Goal: Communication & Community: Answer question/provide support

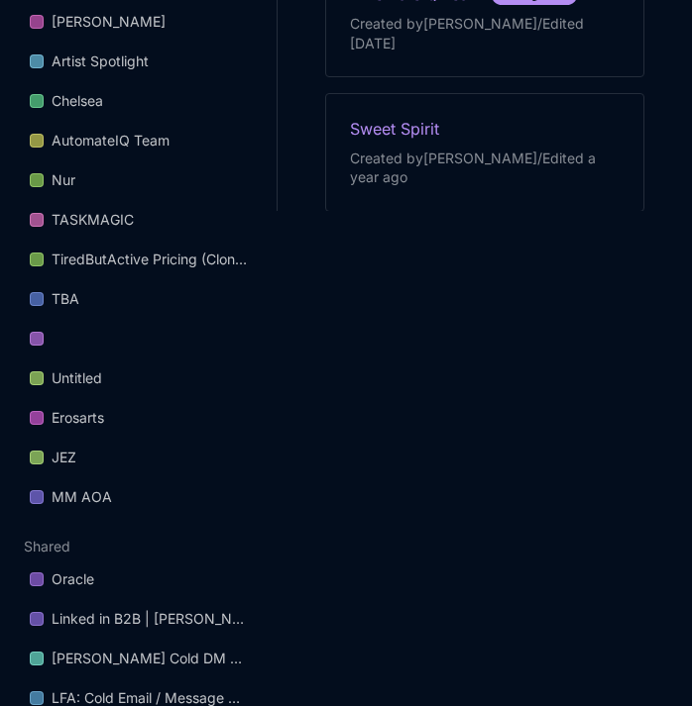
scroll to position [677, 0]
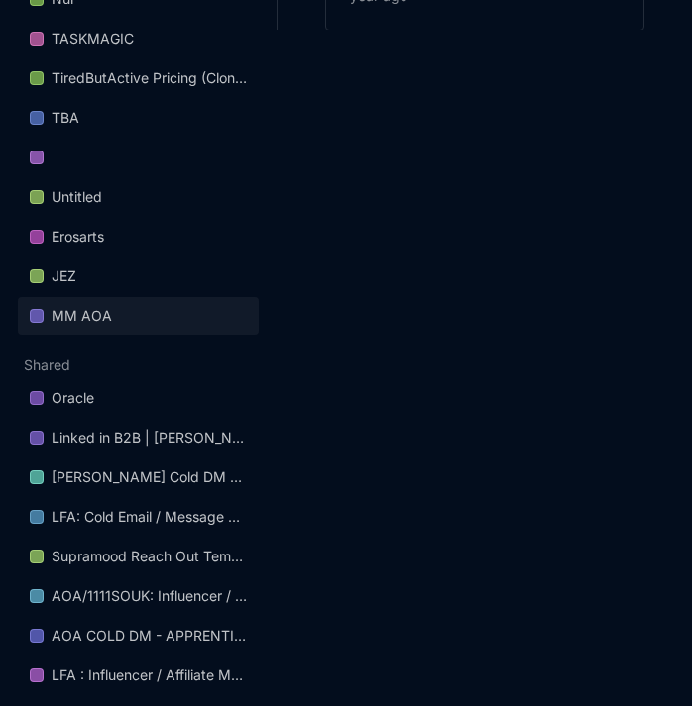
click at [73, 298] on link "MM AOA" at bounding box center [138, 316] width 241 height 38
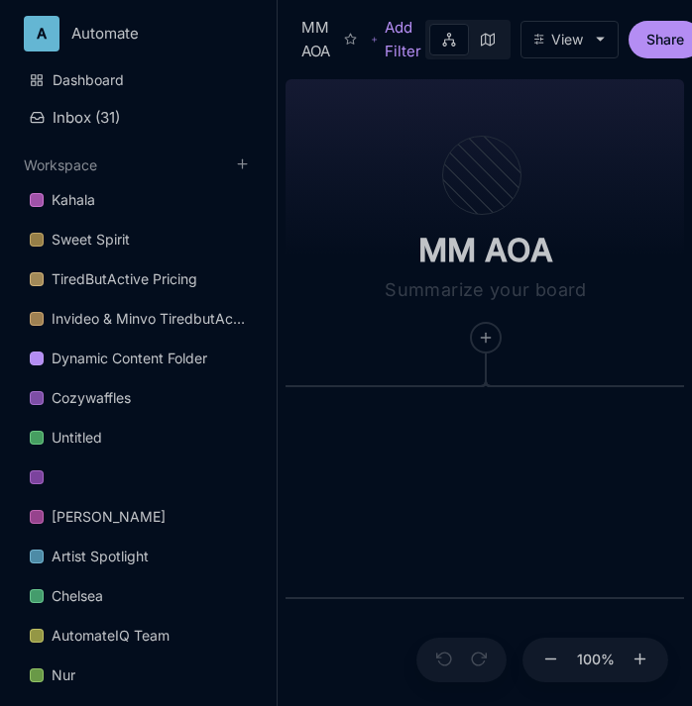
click at [664, 62] on div "MM AOA Add Filter View Share" at bounding box center [484, 35] width 414 height 71
click at [664, 58] on div "View Share" at bounding box center [562, 40] width 275 height 40
click at [664, 46] on button "Share" at bounding box center [664, 40] width 73 height 38
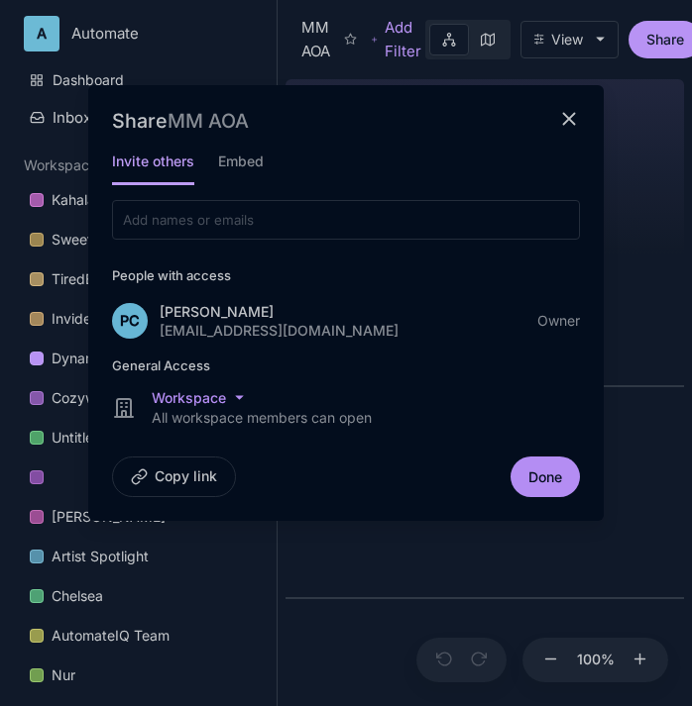
click at [458, 212] on div at bounding box center [346, 220] width 462 height 34
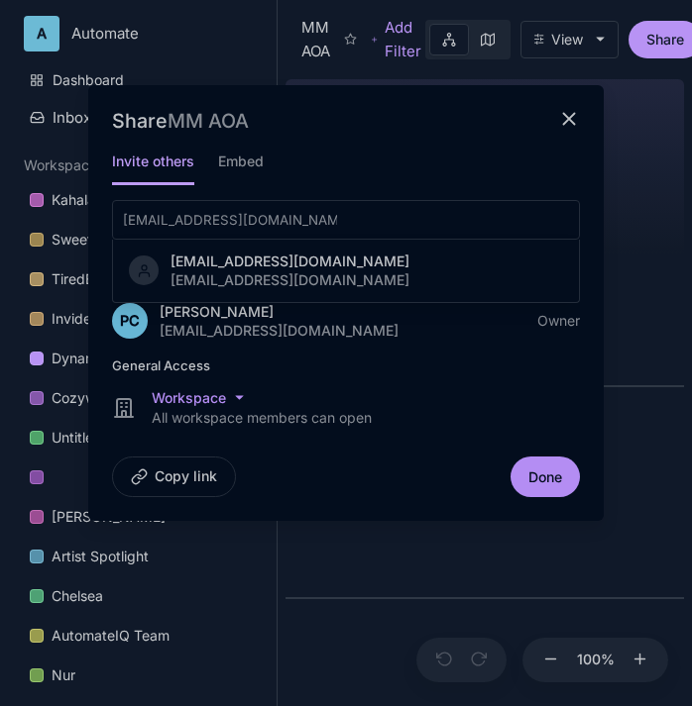
type input "isisindriya@gmail.com"
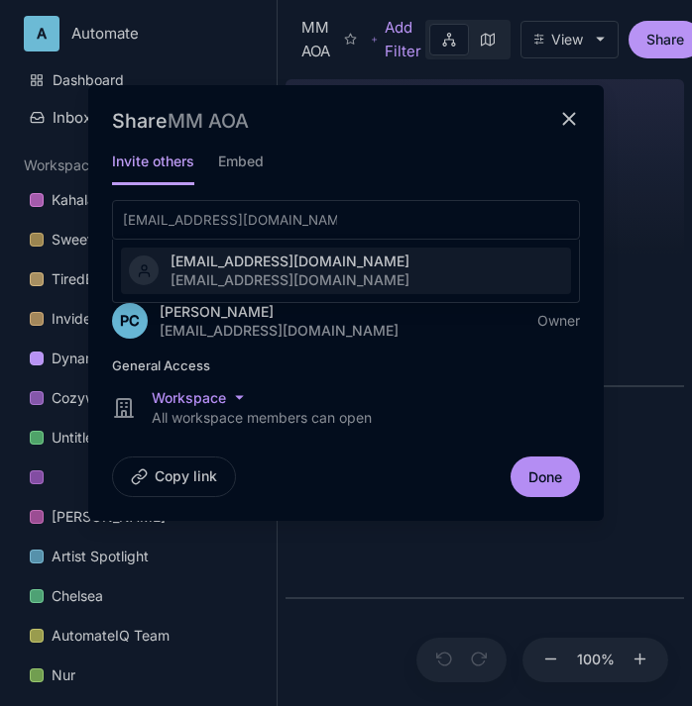
click at [324, 282] on div "isisindriya@gmail.com isisindriya@gmail.com" at bounding box center [346, 271] width 434 height 43
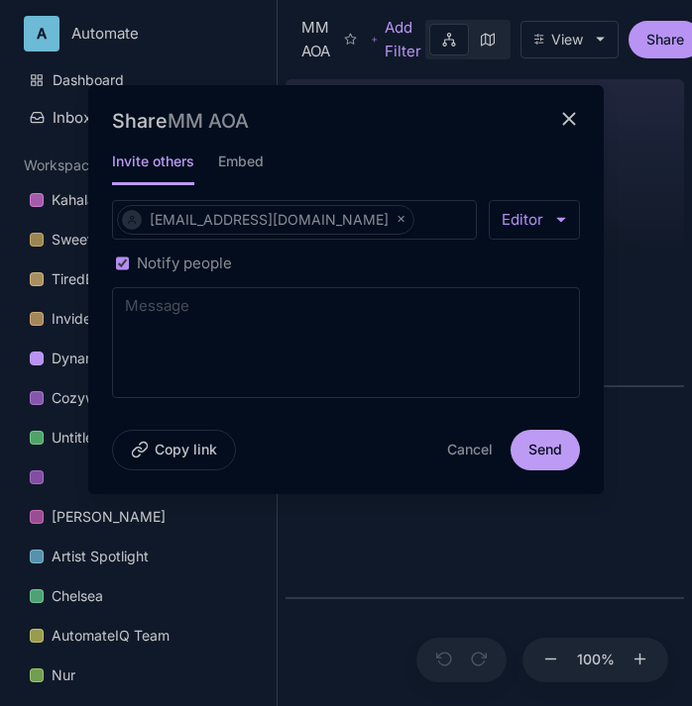
click at [537, 449] on button "Send" at bounding box center [544, 450] width 69 height 41
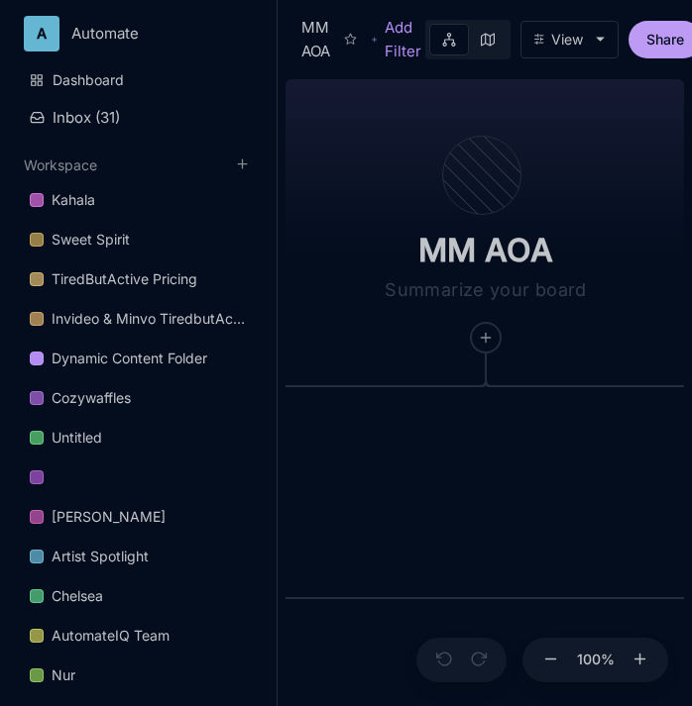
click at [662, 50] on button "Share" at bounding box center [664, 40] width 73 height 38
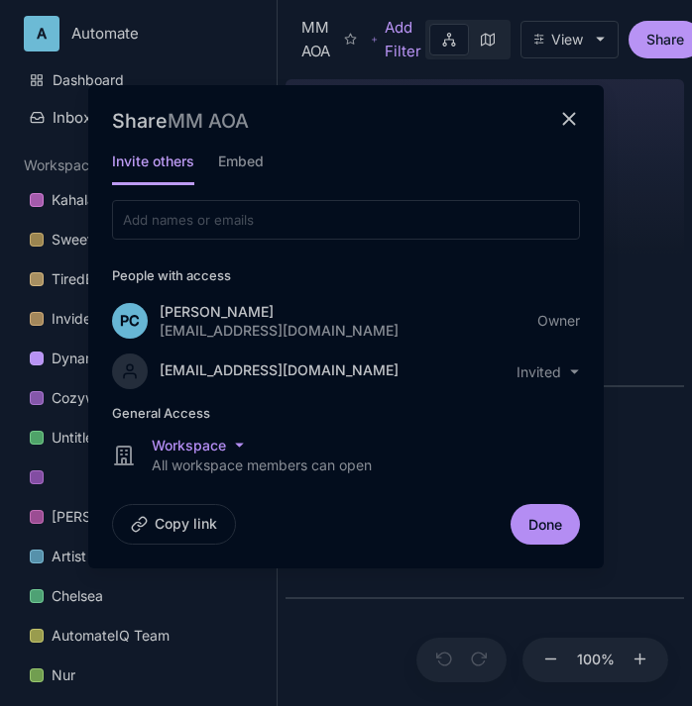
click at [182, 524] on button "Copy link" at bounding box center [174, 524] width 124 height 41
click at [634, 107] on div at bounding box center [346, 353] width 692 height 706
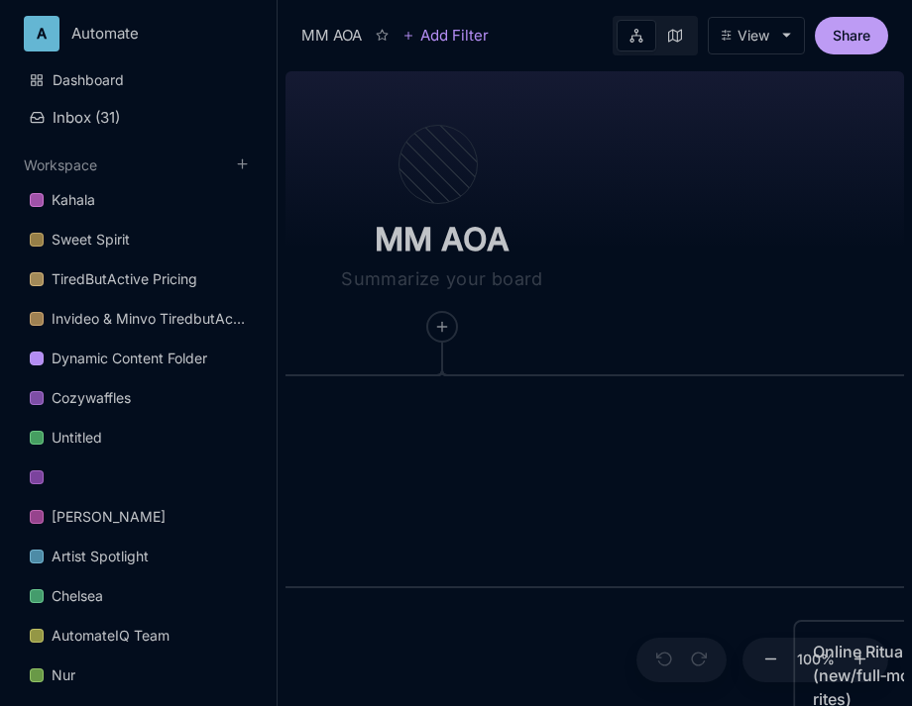
click at [699, 37] on button "Share" at bounding box center [850, 36] width 73 height 38
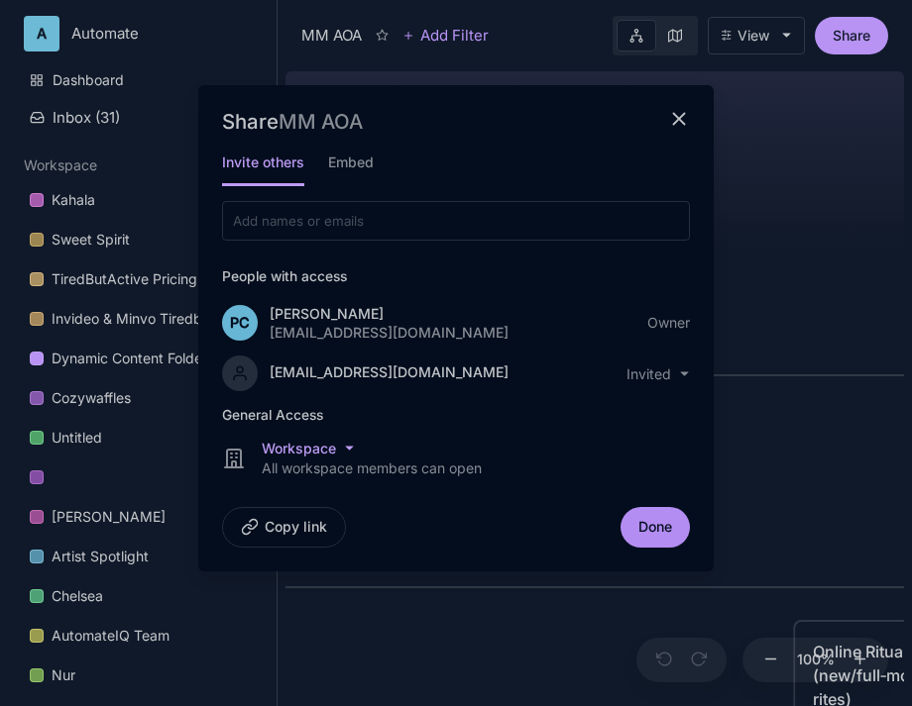
click at [352, 446] on html "A Automate Dashboard Inbox ( 31 ) Workspace Kahala Sweet Spirit TiredButActive …" at bounding box center [456, 353] width 912 height 706
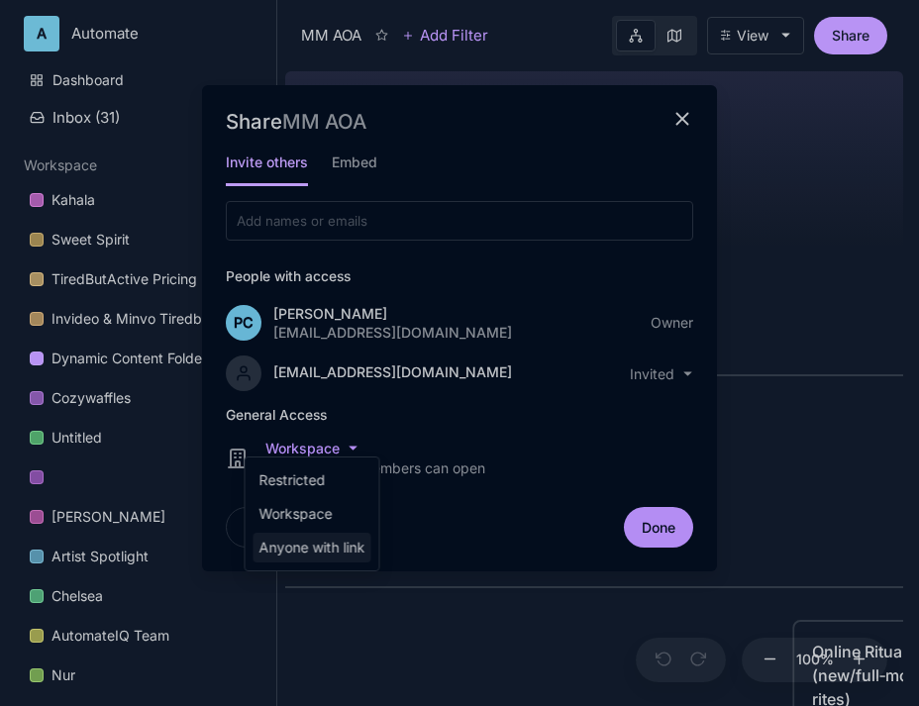
click at [345, 543] on div "Anyone with link" at bounding box center [313, 548] width 118 height 30
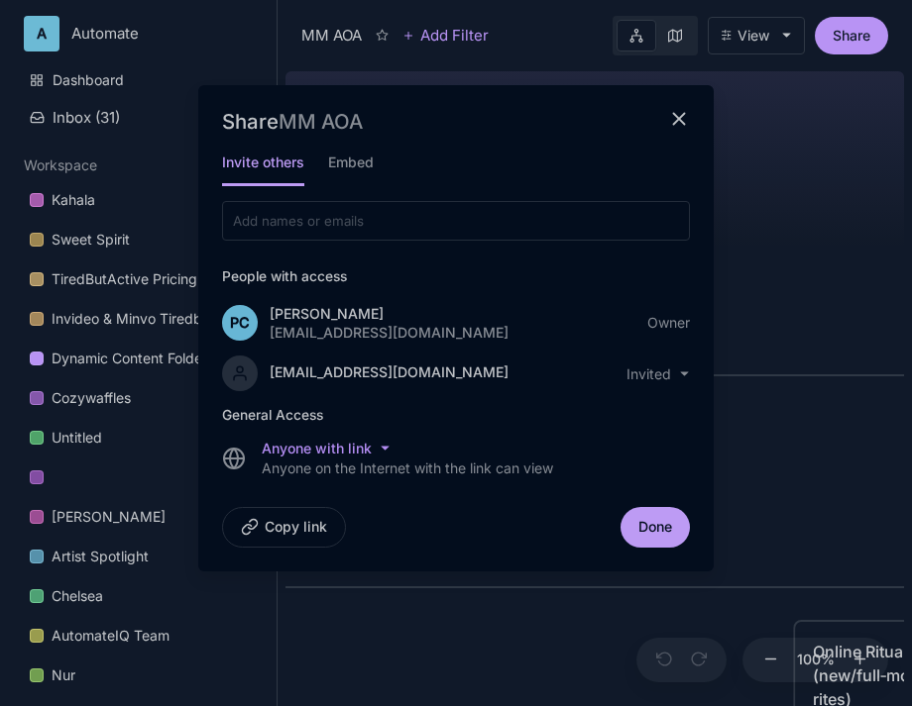
click at [645, 531] on button "Done" at bounding box center [654, 527] width 69 height 41
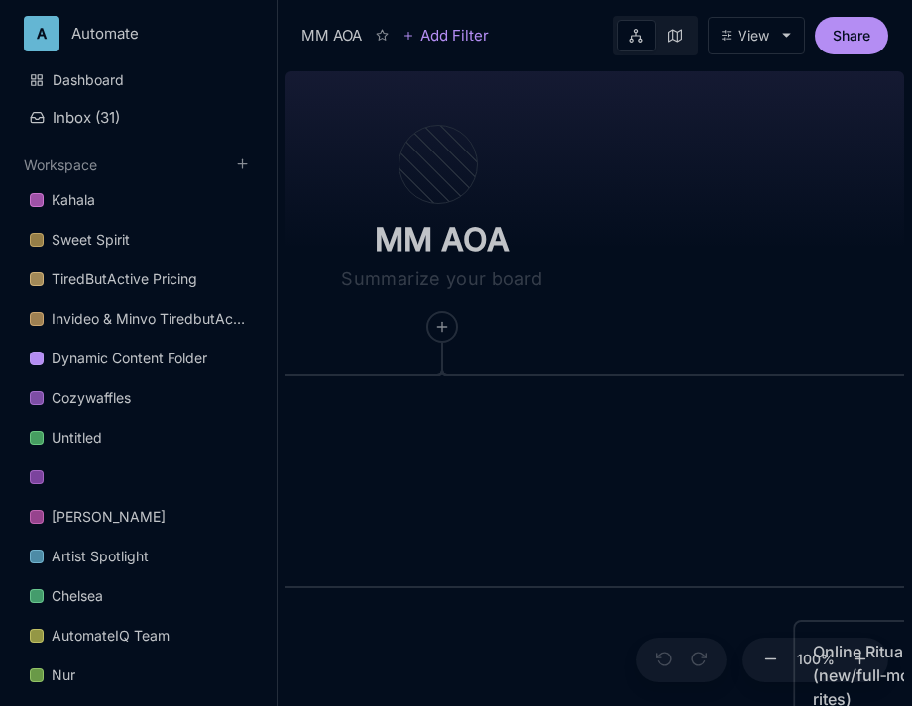
click at [699, 32] on button "View" at bounding box center [755, 36] width 97 height 38
click at [699, 41] on div "View" at bounding box center [753, 36] width 32 height 16
click at [699, 30] on button "Share" at bounding box center [850, 36] width 73 height 38
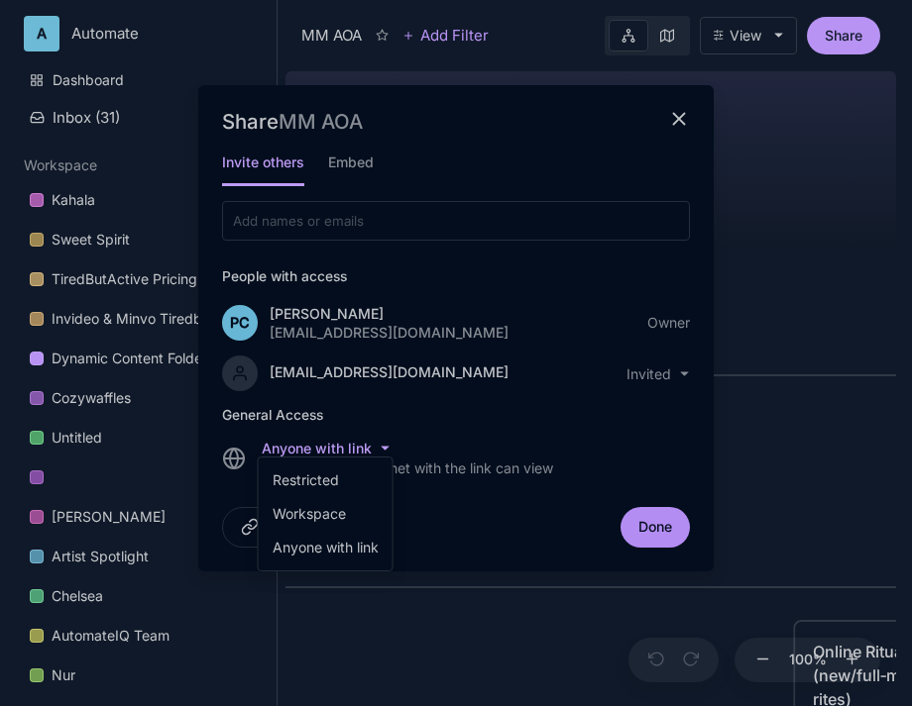
click at [387, 449] on html "A Automate Dashboard Inbox ( 31 ) Workspace Kahala Sweet Spirit TiredButActive …" at bounding box center [456, 353] width 912 height 706
click at [501, 442] on html "A Automate Dashboard Inbox ( 31 ) Workspace Kahala Sweet Spirit TiredButActive …" at bounding box center [459, 353] width 919 height 706
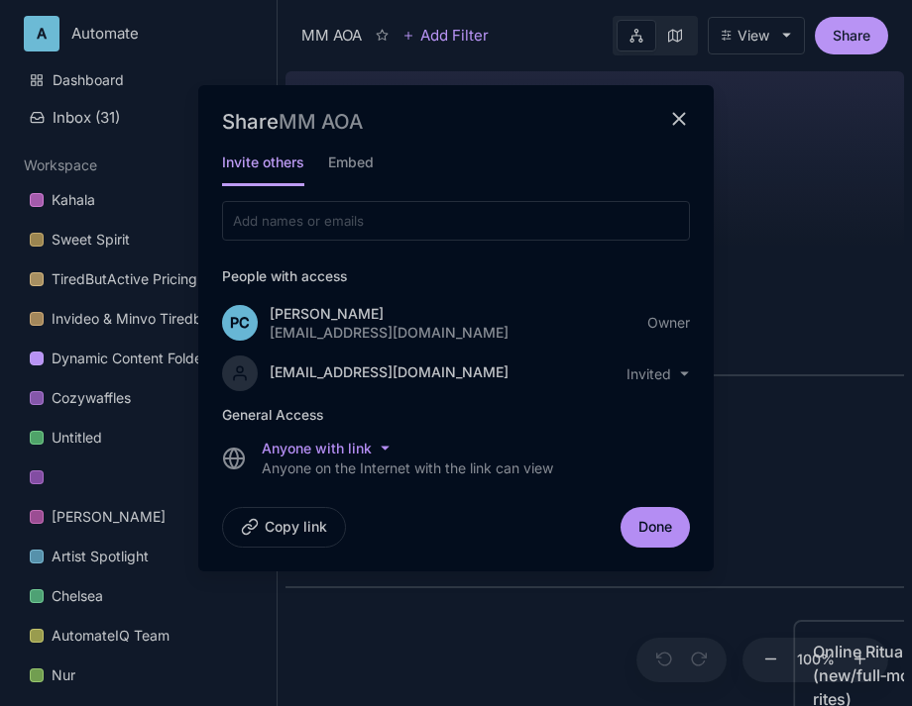
click at [686, 117] on icon "close modal" at bounding box center [679, 119] width 23 height 23
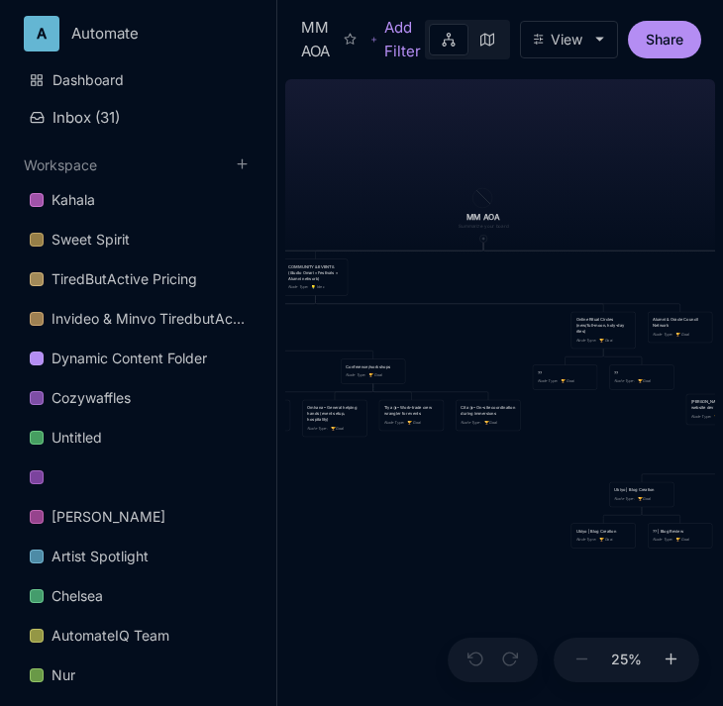
click at [642, 162] on div "MM AOA EDUCATIONAL PROGRAMS (Apprenticeship • Pilgrimages • Courses) Node Type …" at bounding box center [500, 388] width 430 height 635
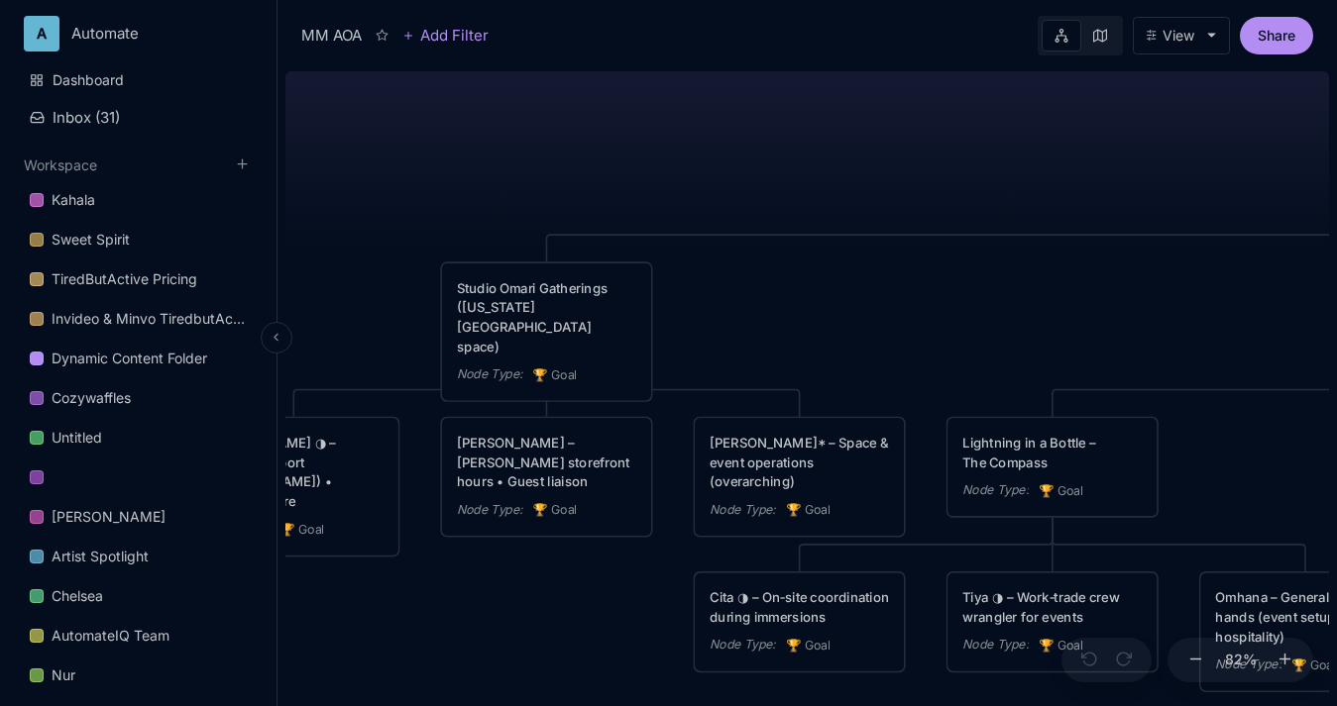
click at [271, 331] on icon at bounding box center [275, 337] width 13 height 13
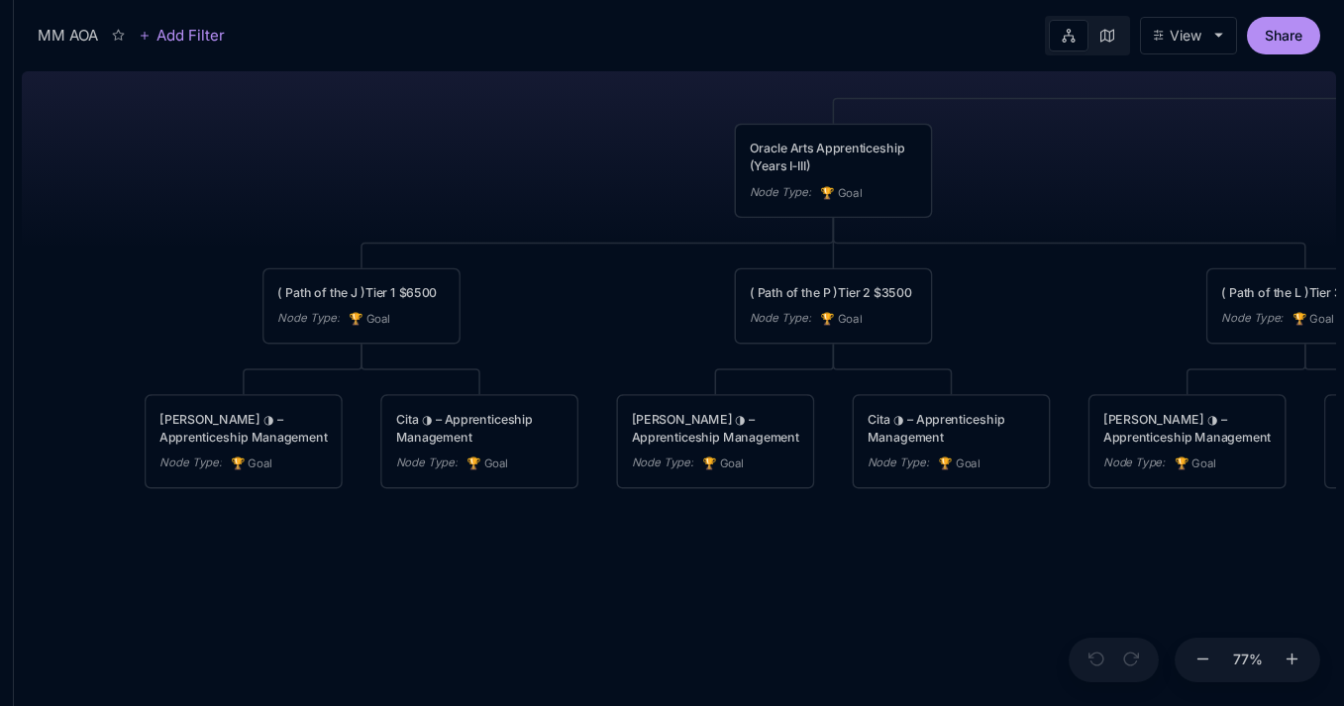
drag, startPoint x: 826, startPoint y: 224, endPoint x: 1015, endPoint y: 218, distance: 188.3
click at [699, 218] on div "MM AOA EDUCATIONAL PROGRAMS (Apprenticeship • Pilgrimages • Courses) Node Type …" at bounding box center [679, 384] width 1315 height 643
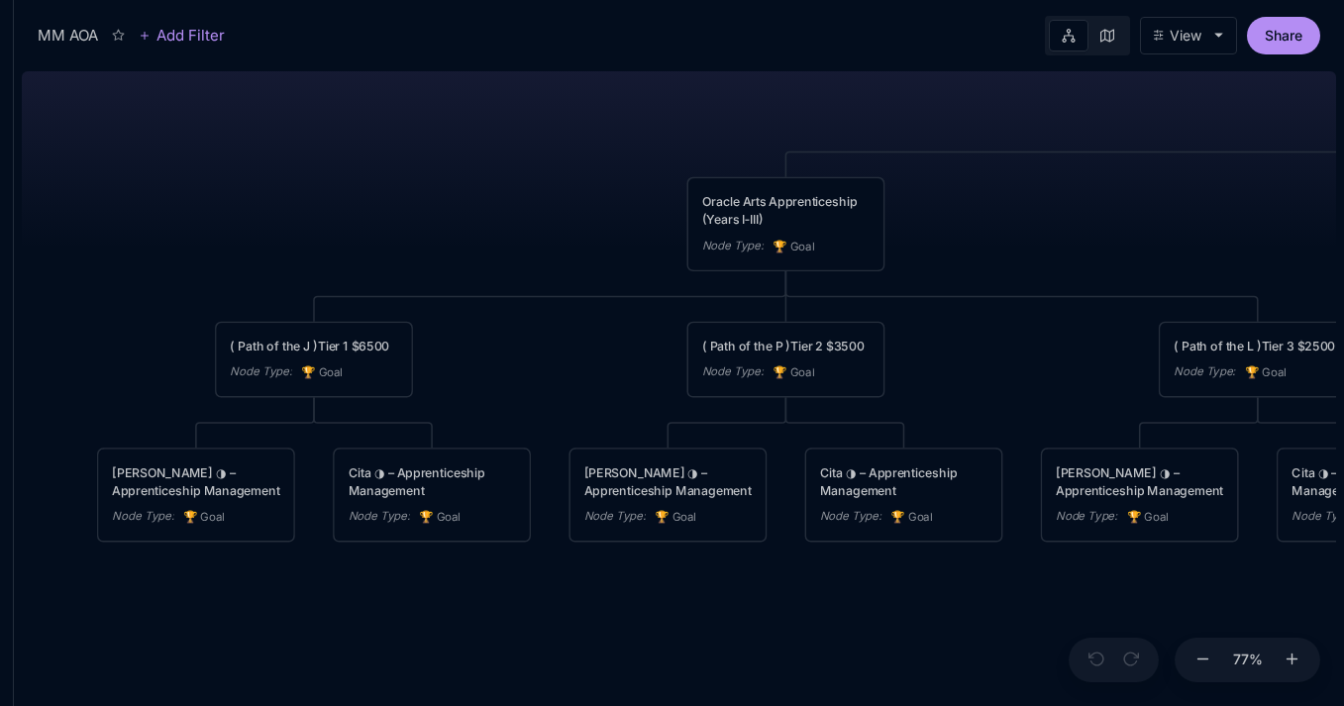
drag, startPoint x: 631, startPoint y: 210, endPoint x: 581, endPoint y: 266, distance: 75.0
click at [581, 265] on div "MM AOA EDUCATIONAL PROGRAMS (Apprenticeship • Pilgrimages • Courses) Node Type …" at bounding box center [679, 384] width 1315 height 643
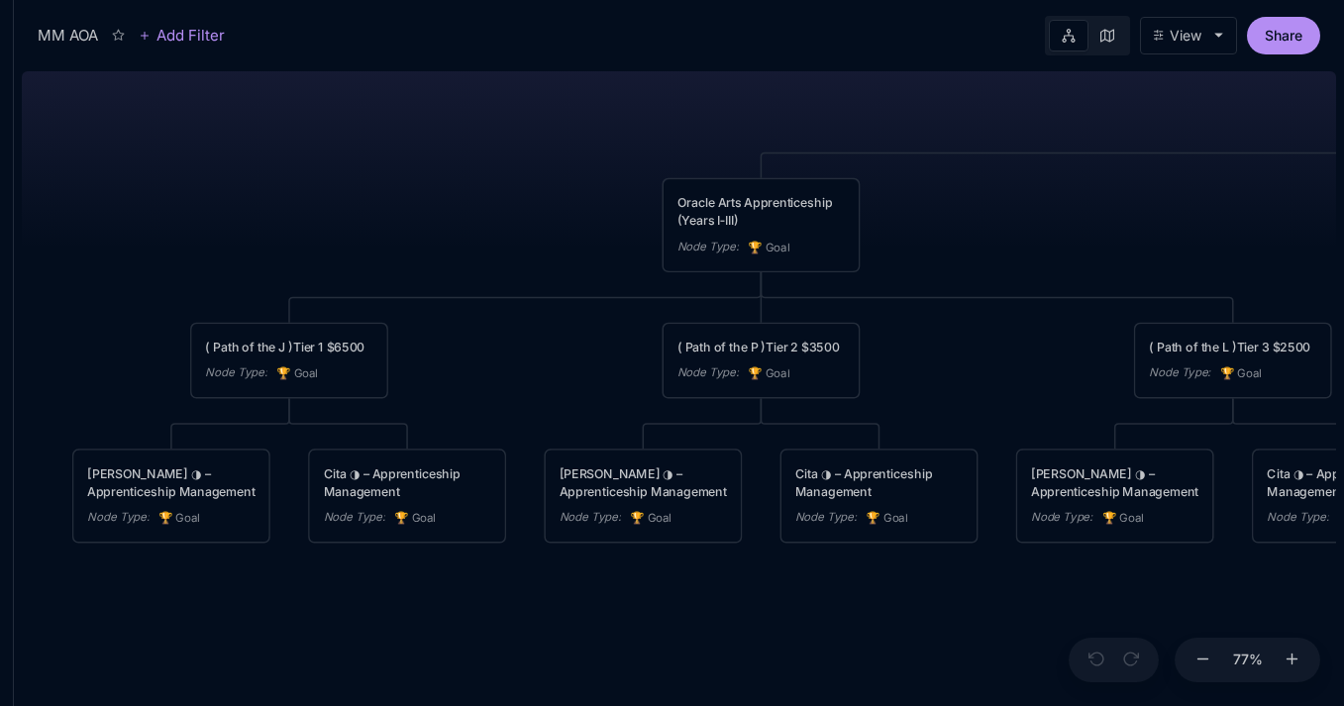
drag, startPoint x: 572, startPoint y: 234, endPoint x: 548, endPoint y: 234, distance: 23.8
click at [548, 234] on div "MM AOA EDUCATIONAL PROGRAMS (Apprenticeship • Pilgrimages • Courses) Node Type …" at bounding box center [679, 384] width 1315 height 643
drag, startPoint x: 572, startPoint y: 238, endPoint x: 351, endPoint y: 296, distance: 228.5
click at [351, 296] on div "MM AOA EDUCATIONAL PROGRAMS (Apprenticeship • Pilgrimages • Courses) Node Type …" at bounding box center [679, 384] width 1315 height 643
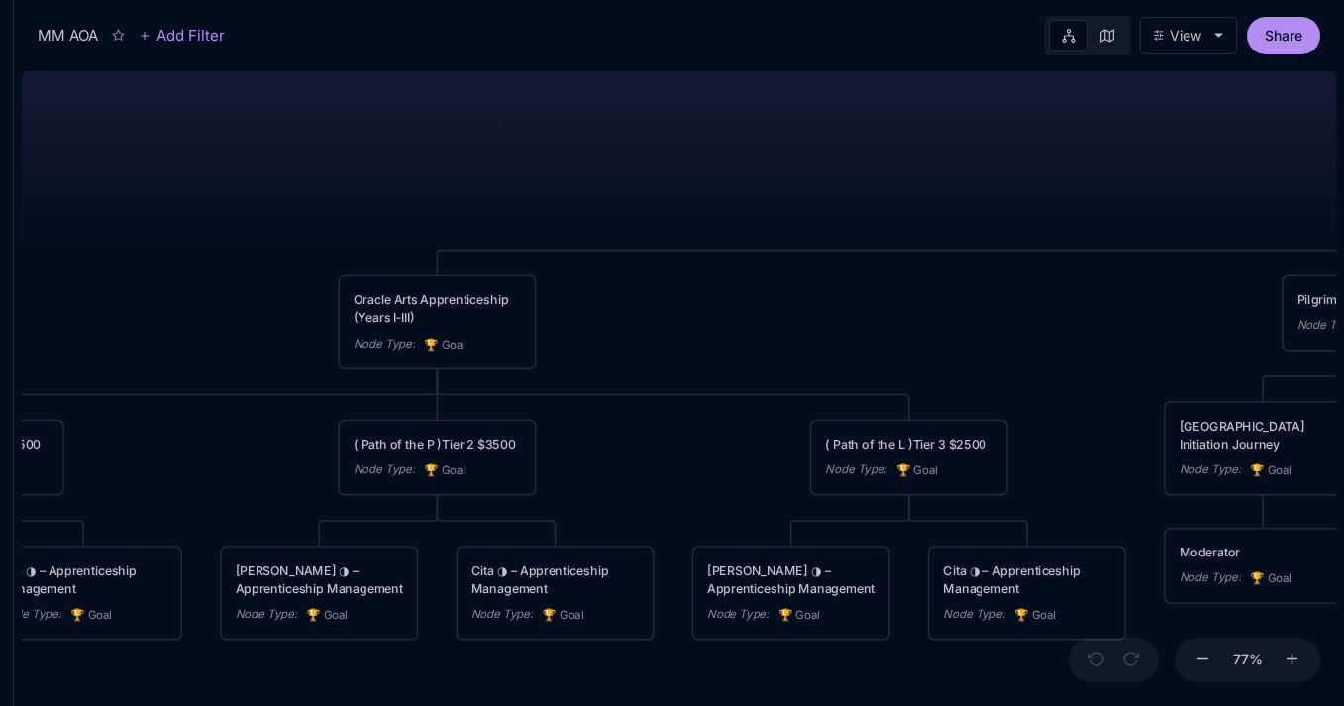
drag, startPoint x: 779, startPoint y: 155, endPoint x: 433, endPoint y: 231, distance: 354.1
click at [442, 228] on div "MM AOA EDUCATIONAL PROGRAMS (Apprenticeship • Pilgrimages • Courses) Node Type …" at bounding box center [679, 384] width 1315 height 643
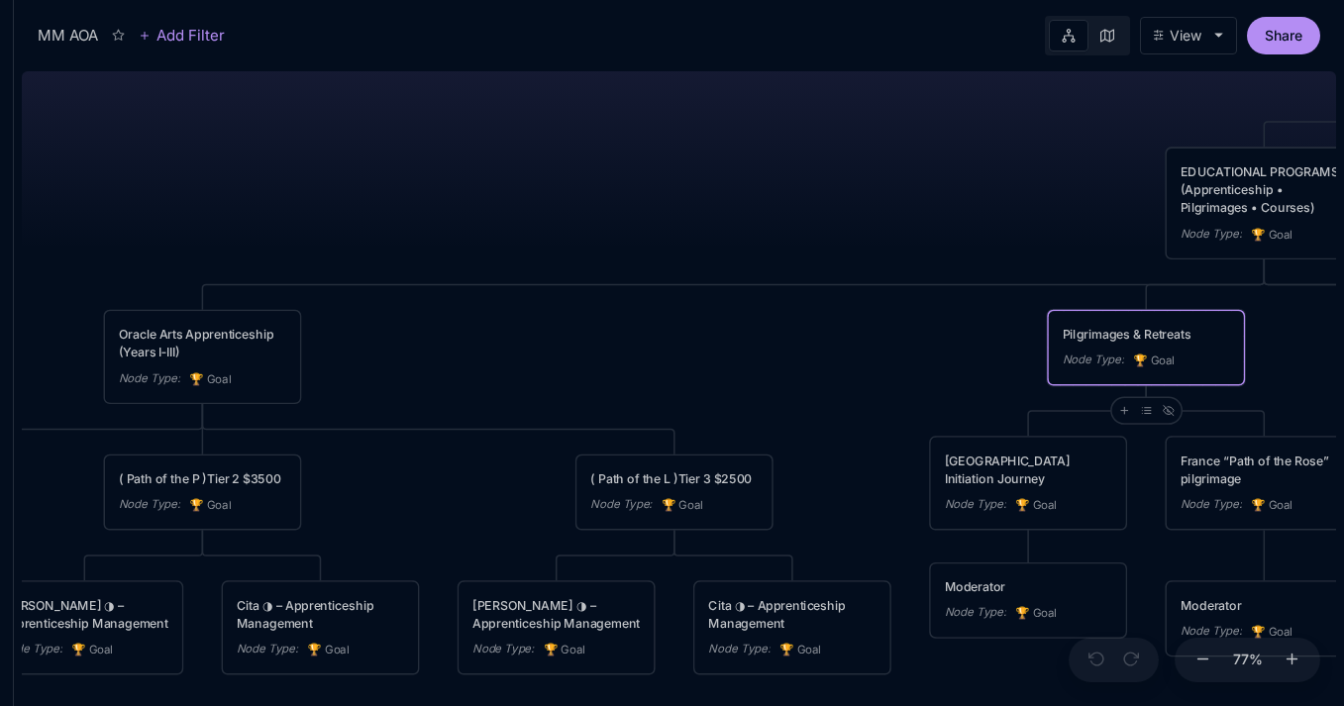
click at [699, 339] on div "Pilgrimages & Retreats" at bounding box center [1146, 334] width 167 height 18
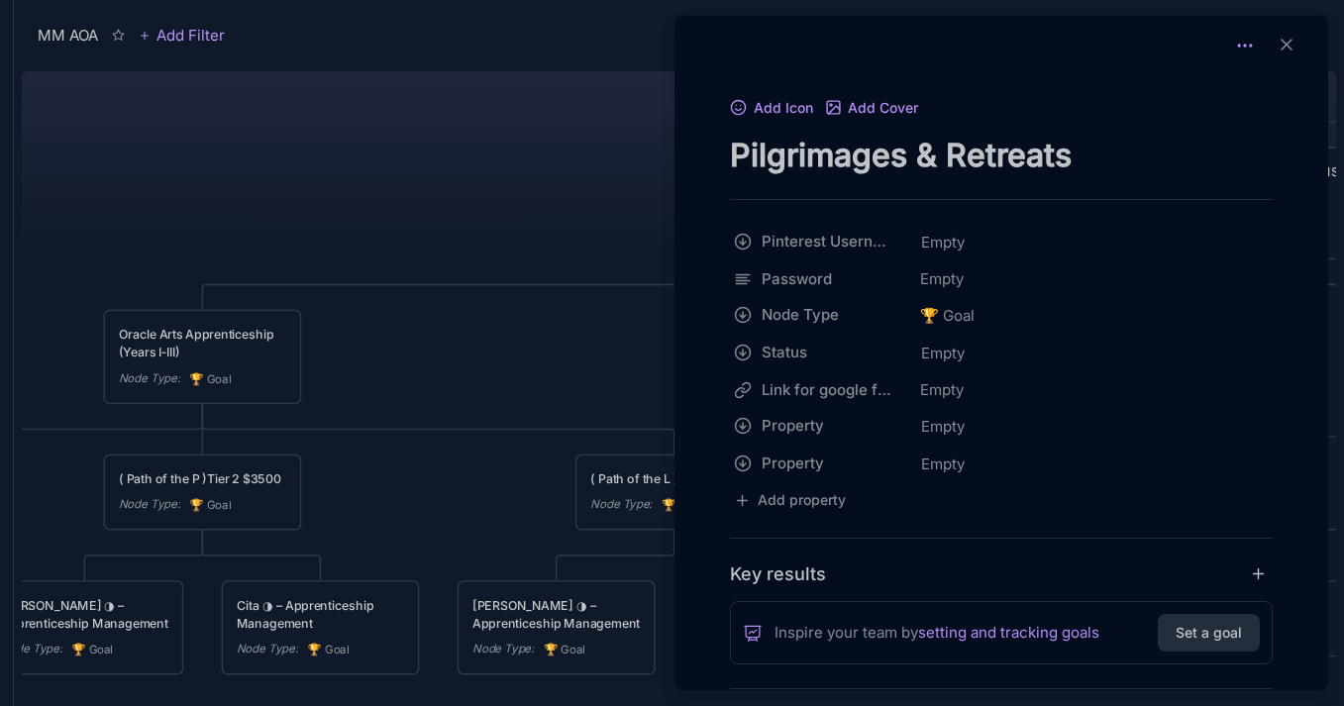
click at [699, 45] on icon at bounding box center [1246, 46] width 20 height 20
click at [628, 129] on div at bounding box center [672, 353] width 1344 height 706
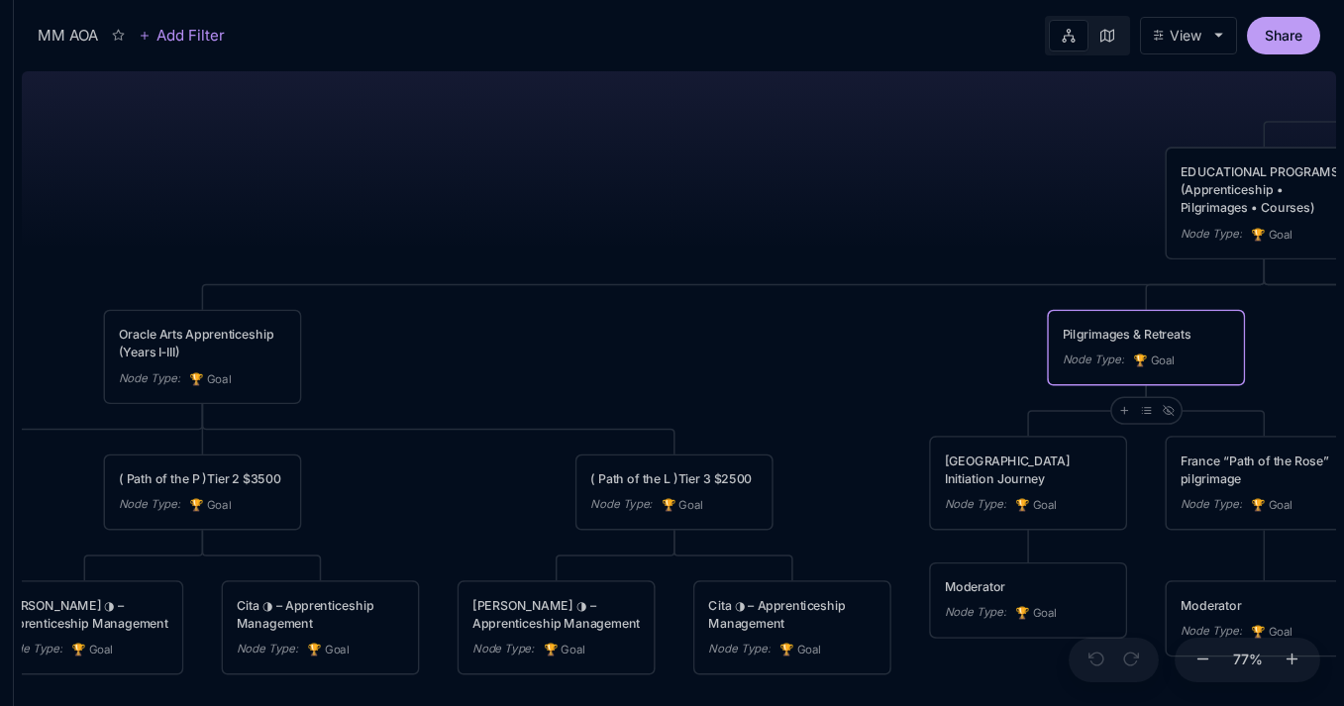
click at [699, 39] on button "Share" at bounding box center [1283, 36] width 73 height 38
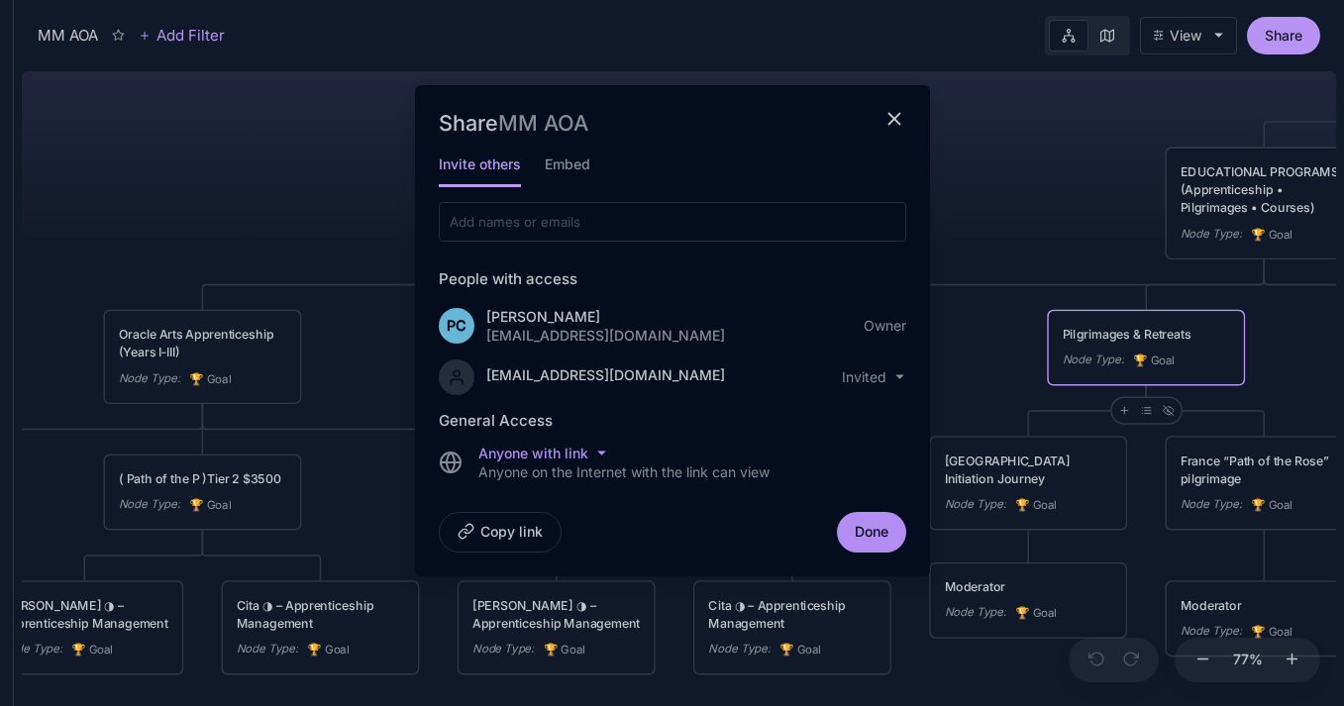
click at [597, 469] on div "Anyone on the Internet with the link can view" at bounding box center [624, 472] width 291 height 15
click at [699, 371] on html "MM AOA Add Filter View Share Share MM AOA Invite others Embed People with acces…" at bounding box center [672, 353] width 1344 height 706
drag, startPoint x: 483, startPoint y: 379, endPoint x: 542, endPoint y: 388, distance: 60.1
click at [542, 388] on html "MM AOA Add Filter View Share Share MM AOA Invite others Embed People with acces…" at bounding box center [672, 353] width 1344 height 706
click at [699, 376] on html "MM AOA Add Filter View Share Share MM AOA Invite others Embed People with acces…" at bounding box center [672, 353] width 1344 height 706
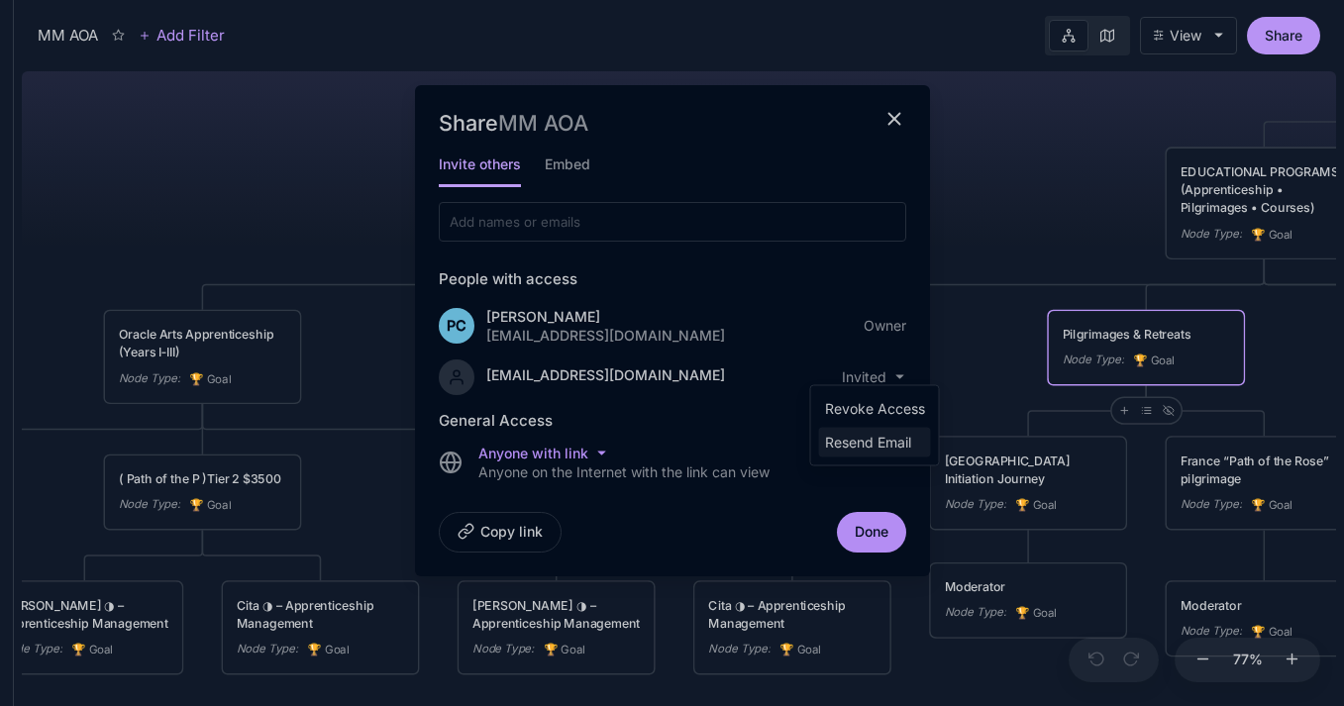
click at [699, 449] on div "Resend Email" at bounding box center [875, 443] width 112 height 30
click at [699, 125] on icon "close modal" at bounding box center [895, 119] width 23 height 23
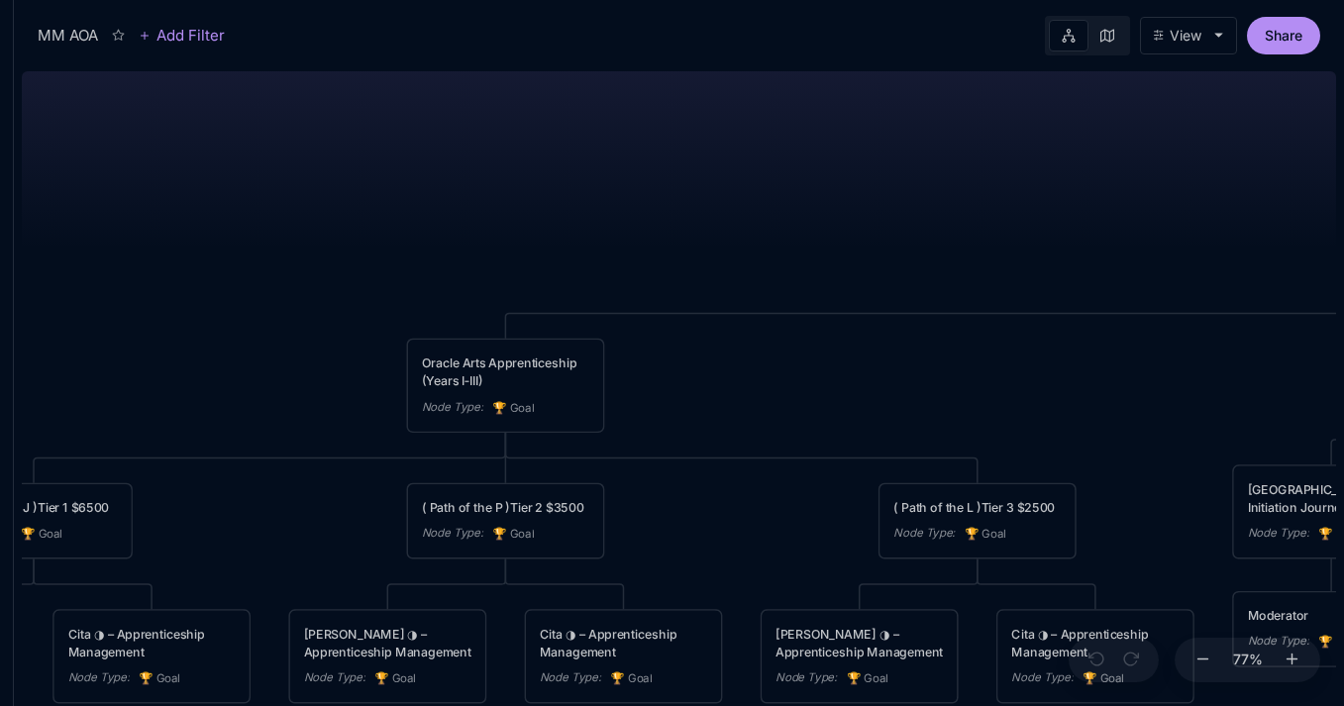
drag, startPoint x: 383, startPoint y: 212, endPoint x: 829, endPoint y: 260, distance: 448.4
click at [699, 260] on div "MM AOA EDUCATIONAL PROGRAMS (Apprenticeship • Pilgrimages • Courses) Node Type …" at bounding box center [679, 384] width 1315 height 643
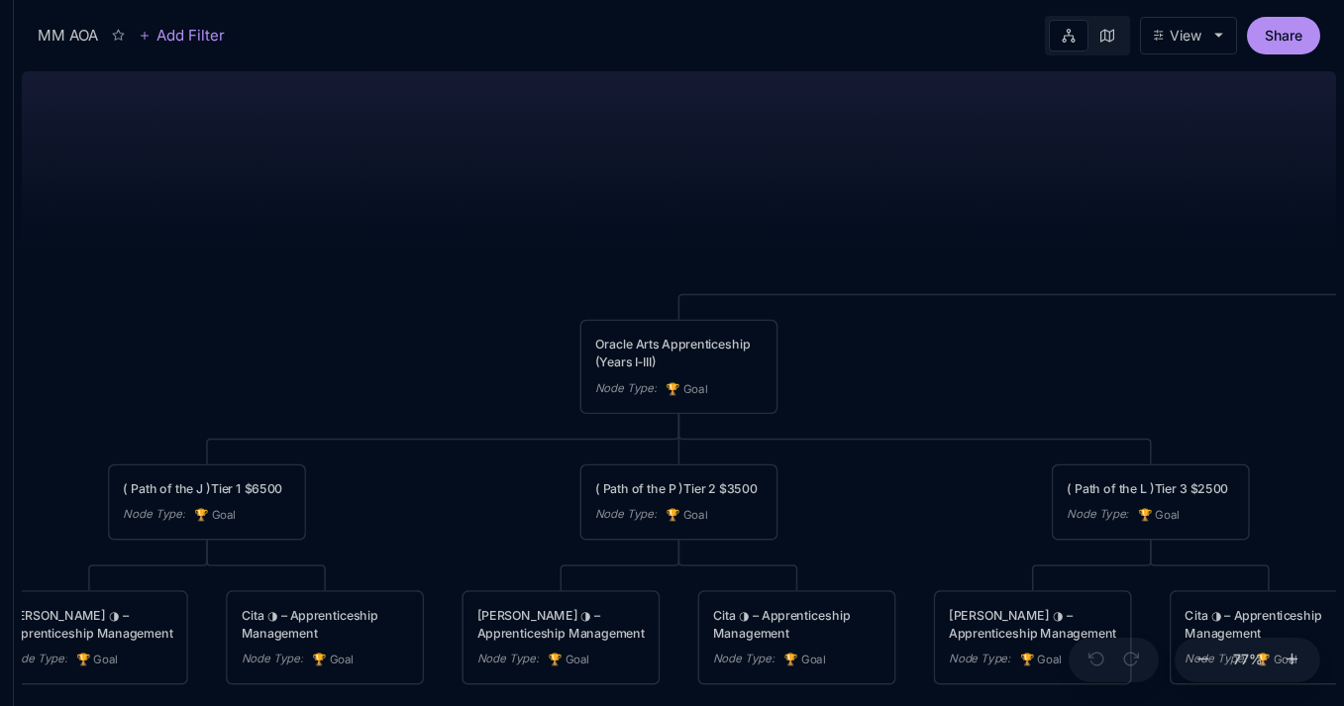
drag, startPoint x: 454, startPoint y: 210, endPoint x: 483, endPoint y: 151, distance: 66.0
click at [483, 151] on div "MM AOA EDUCATIONAL PROGRAMS (Apprenticeship • Pilgrimages • Courses) Node Type …" at bounding box center [679, 384] width 1315 height 643
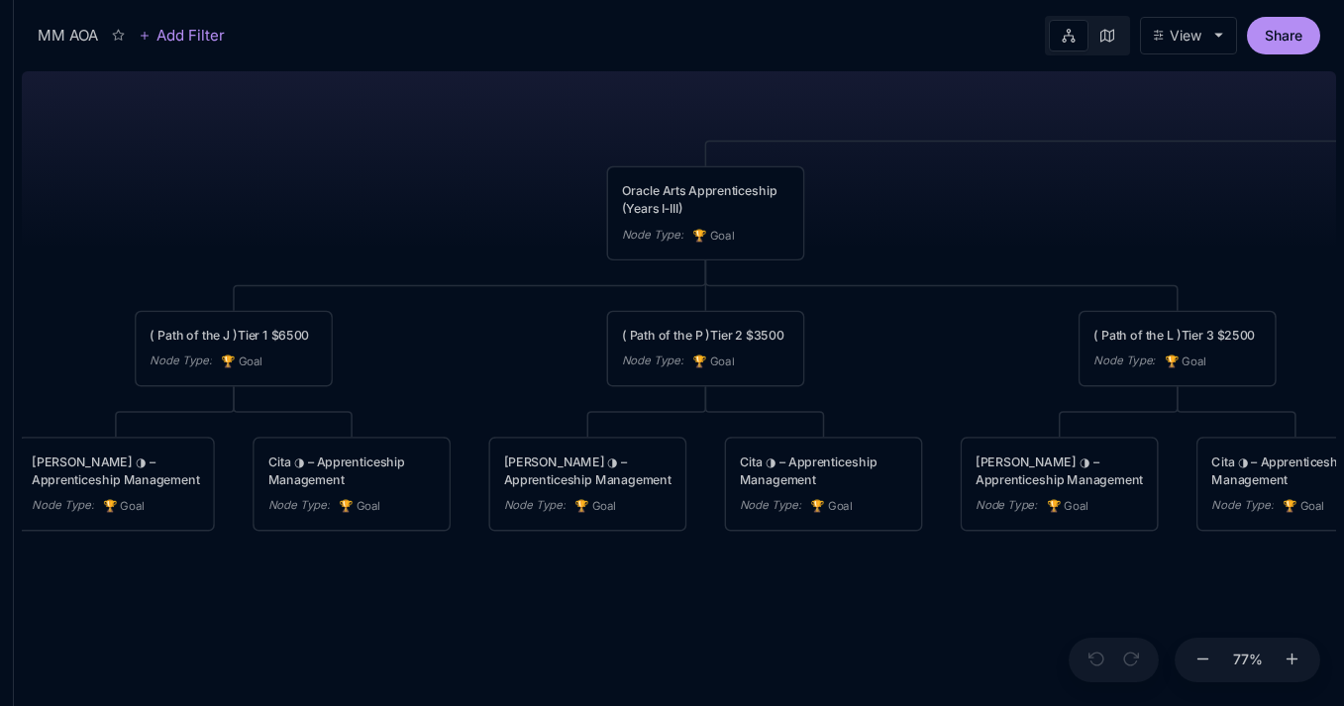
drag, startPoint x: 368, startPoint y: 223, endPoint x: 288, endPoint y: 108, distance: 139.6
click at [288, 108] on div "MM AOA EDUCATIONAL PROGRAMS (Apprenticeship • Pilgrimages • Courses) Node Type …" at bounding box center [679, 384] width 1315 height 643
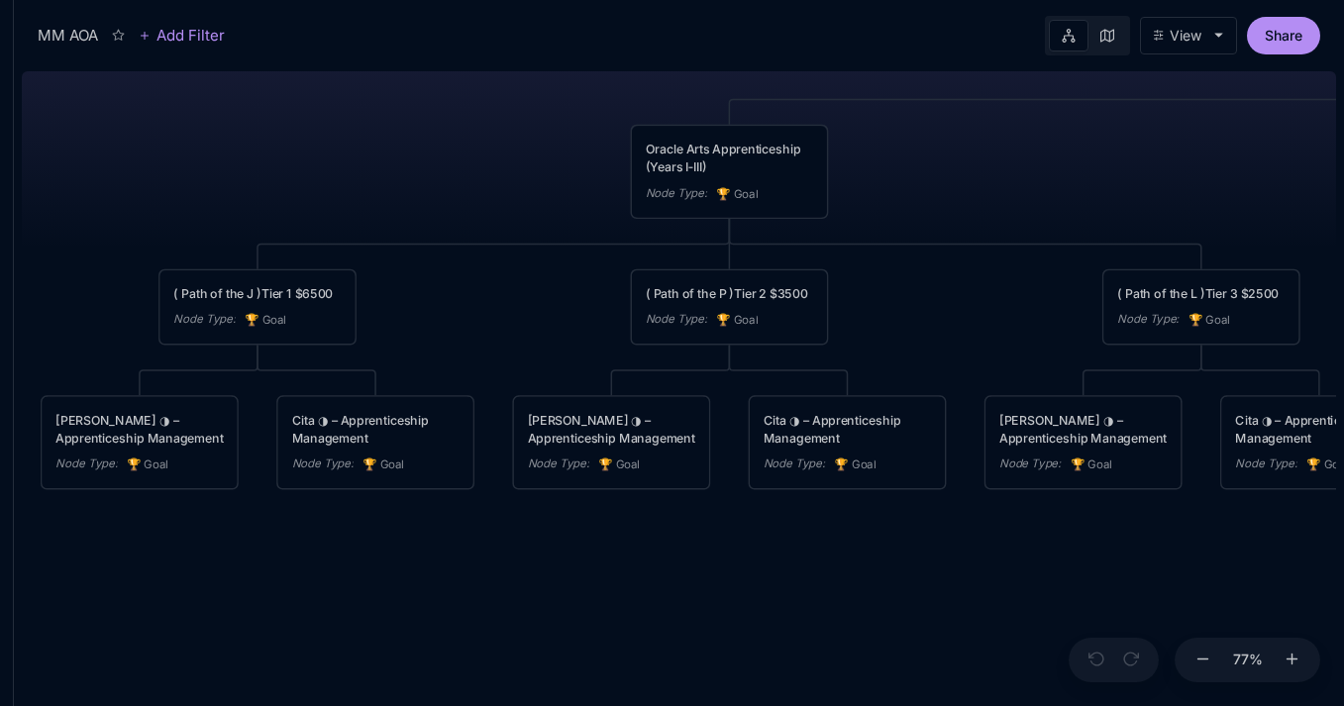
drag, startPoint x: 269, startPoint y: 134, endPoint x: 407, endPoint y: 75, distance: 150.5
click at [407, 75] on div "MM AOA EDUCATIONAL PROGRAMS (Apprenticeship • Pilgrimages • Courses) Node Type …" at bounding box center [679, 384] width 1315 height 643
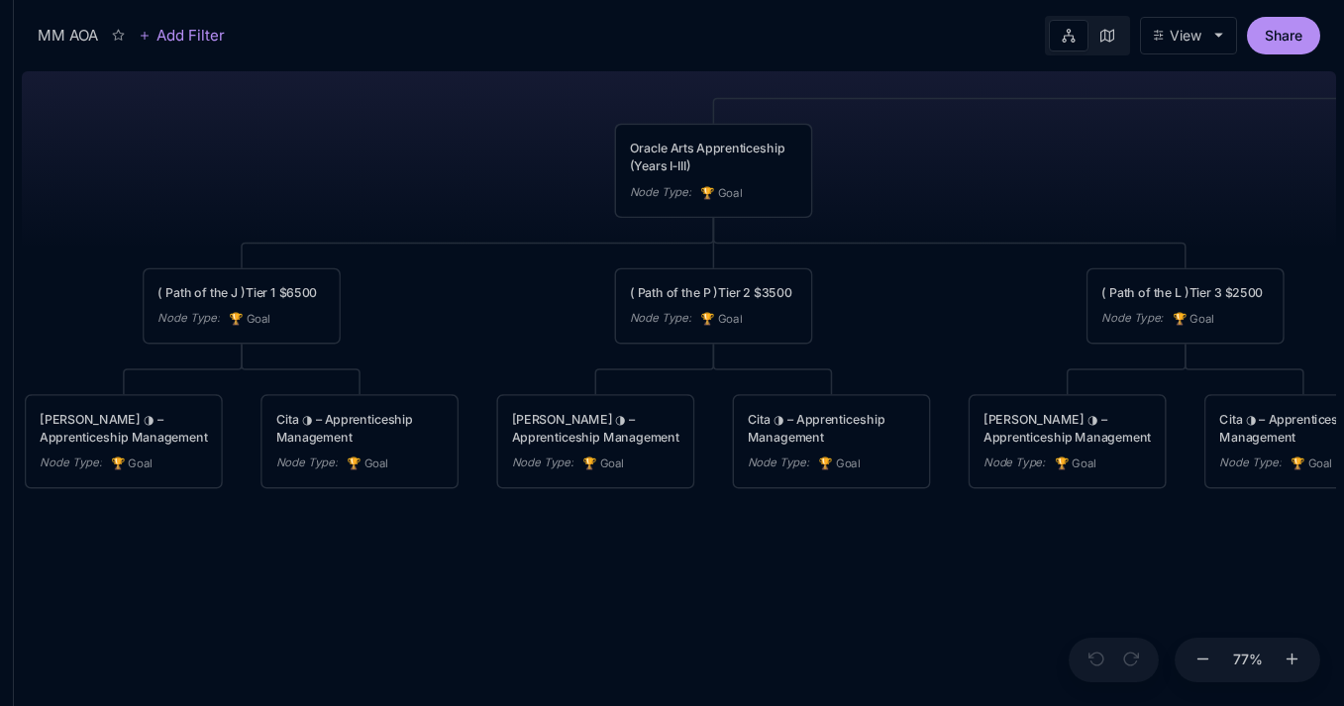
drag, startPoint x: 380, startPoint y: 125, endPoint x: 260, endPoint y: 134, distance: 121.2
click at [260, 134] on div "MM AOA EDUCATIONAL PROGRAMS (Apprenticeship • Pilgrimages • Courses) Node Type …" at bounding box center [679, 384] width 1315 height 643
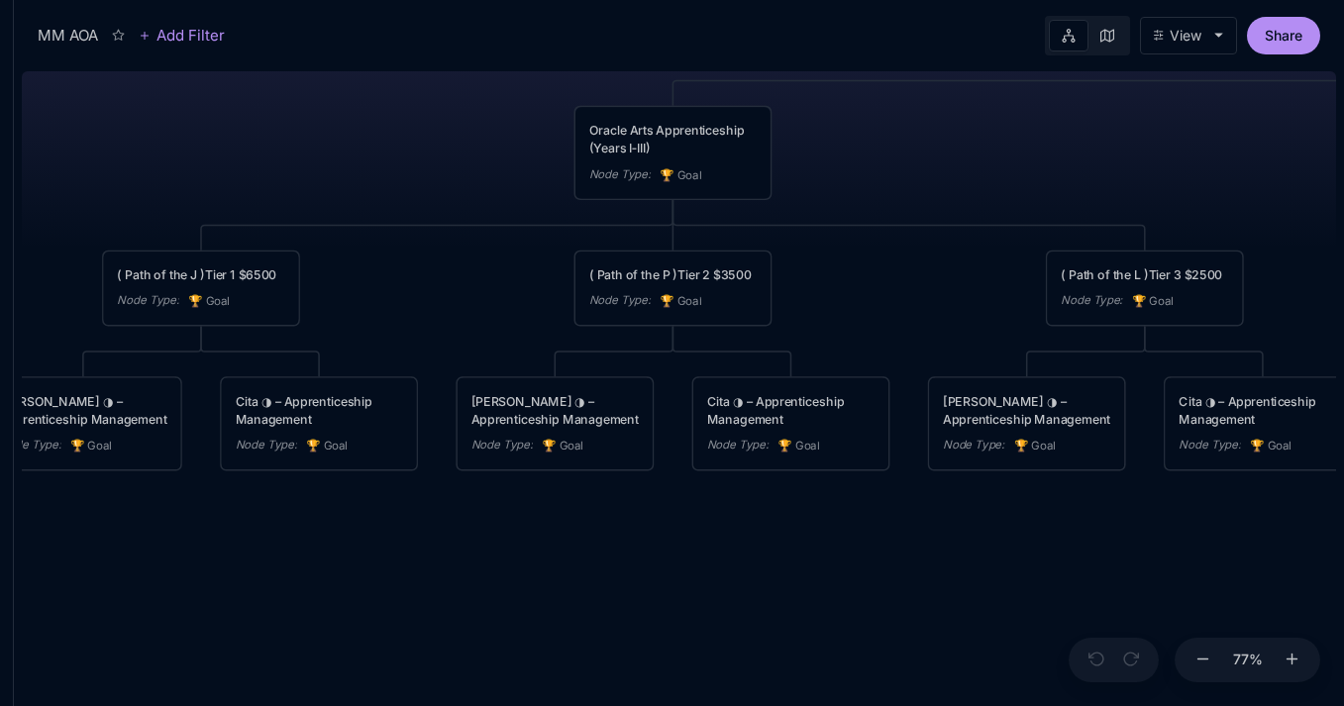
drag, startPoint x: 325, startPoint y: 140, endPoint x: 398, endPoint y: 112, distance: 78.4
click at [389, 112] on div "MM AOA EDUCATIONAL PROGRAMS (Apprenticeship • Pilgrimages • Courses) Node Type …" at bounding box center [679, 384] width 1315 height 643
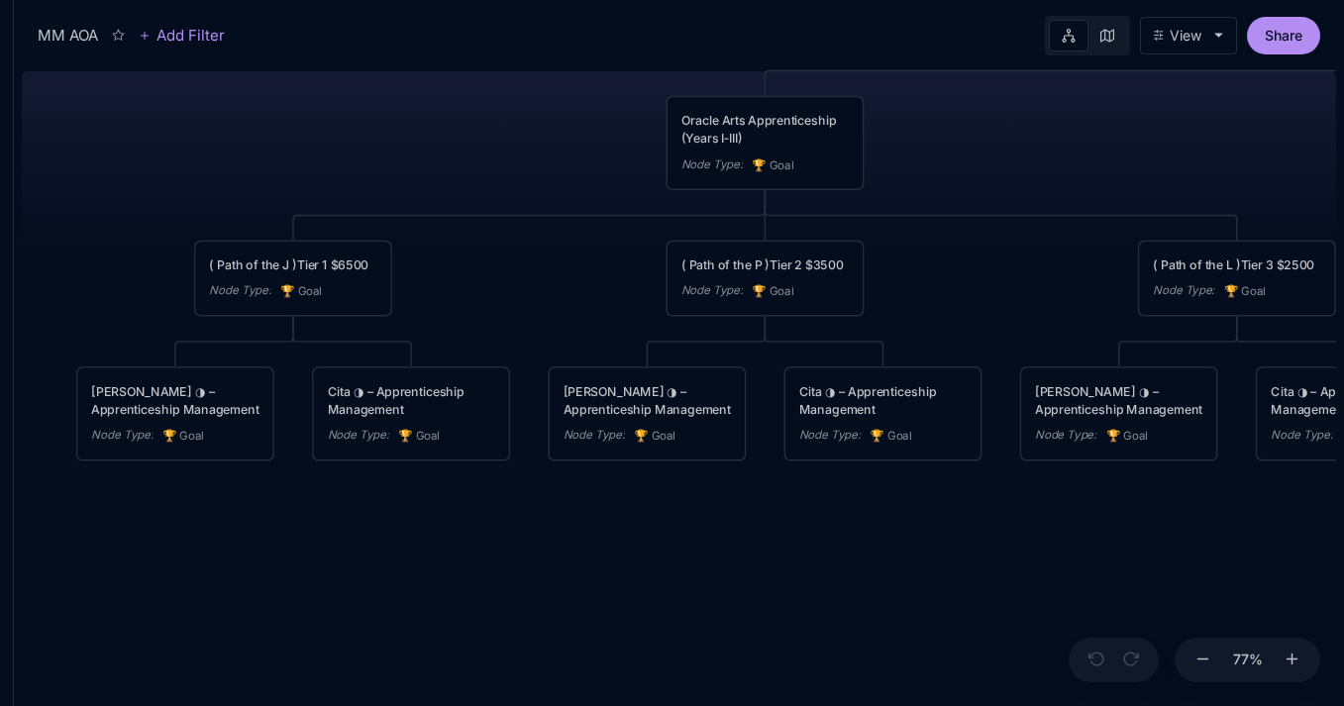
drag, startPoint x: 209, startPoint y: 530, endPoint x: 314, endPoint y: 518, distance: 105.7
click at [314, 518] on div "MM AOA EDUCATIONAL PROGRAMS (Apprenticeship • Pilgrimages • Courses) Node Type …" at bounding box center [679, 384] width 1315 height 643
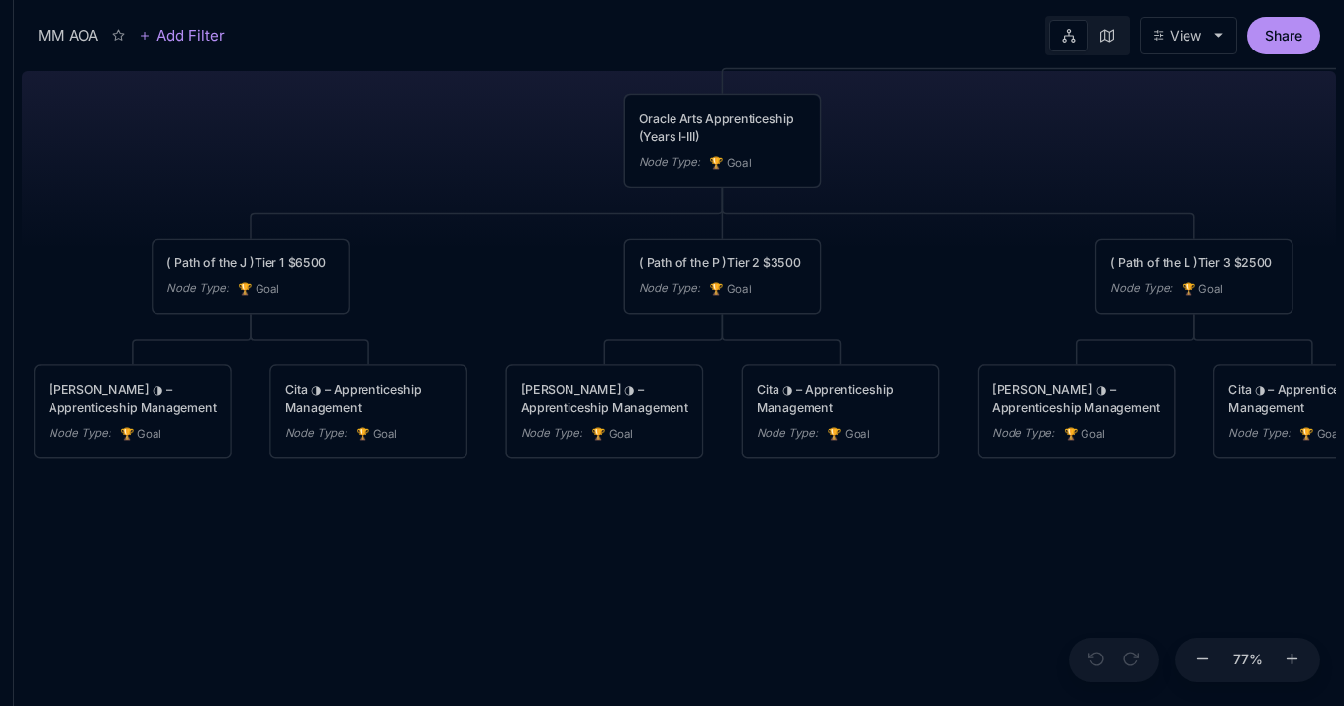
drag, startPoint x: 446, startPoint y: 530, endPoint x: 380, endPoint y: 530, distance: 65.4
click at [383, 530] on div "MM AOA EDUCATIONAL PROGRAMS (Apprenticeship • Pilgrimages • Courses) Node Type …" at bounding box center [679, 384] width 1315 height 643
drag, startPoint x: 581, startPoint y: 562, endPoint x: 307, endPoint y: 560, distance: 273.5
click at [307, 560] on div "MM AOA EDUCATIONAL PROGRAMS (Apprenticeship • Pilgrimages • Courses) Node Type …" at bounding box center [679, 384] width 1315 height 643
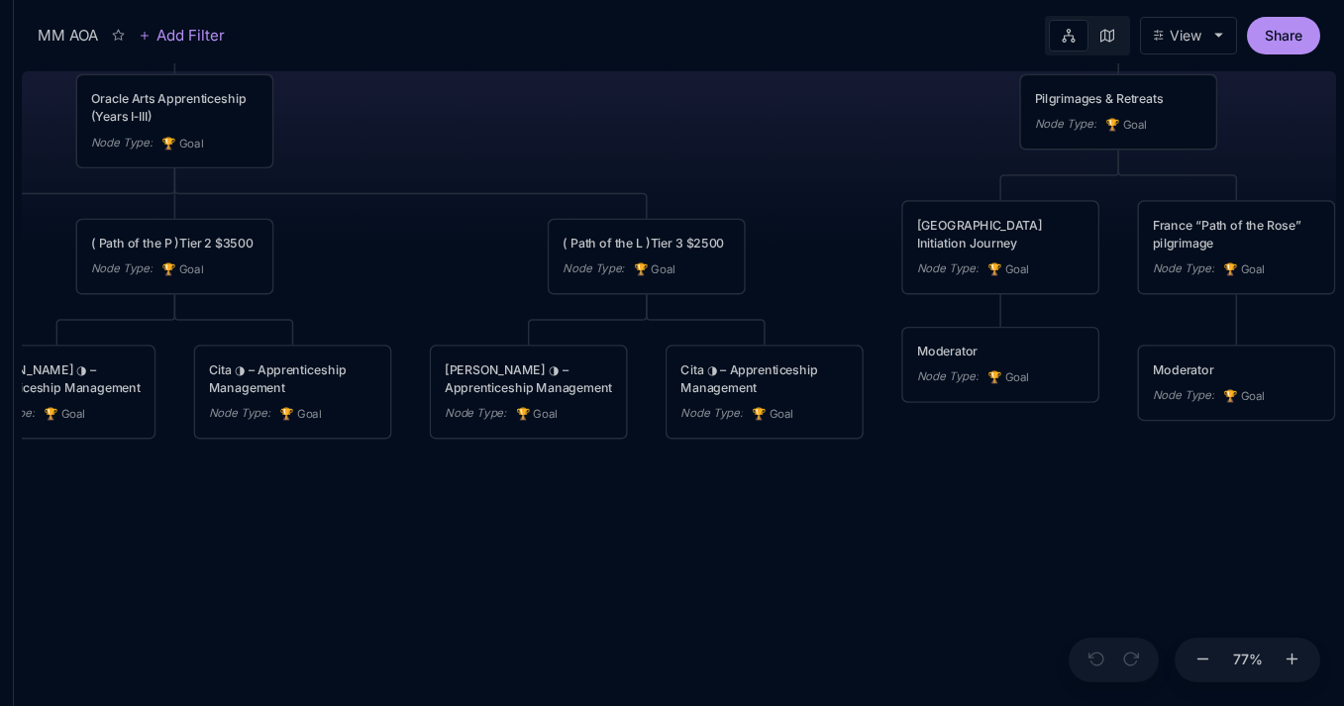
drag, startPoint x: 648, startPoint y: 530, endPoint x: 246, endPoint y: 512, distance: 402.7
click at [260, 512] on div "MM AOA EDUCATIONAL PROGRAMS (Apprenticeship • Pilgrimages • Courses) Node Type …" at bounding box center [679, 384] width 1315 height 643
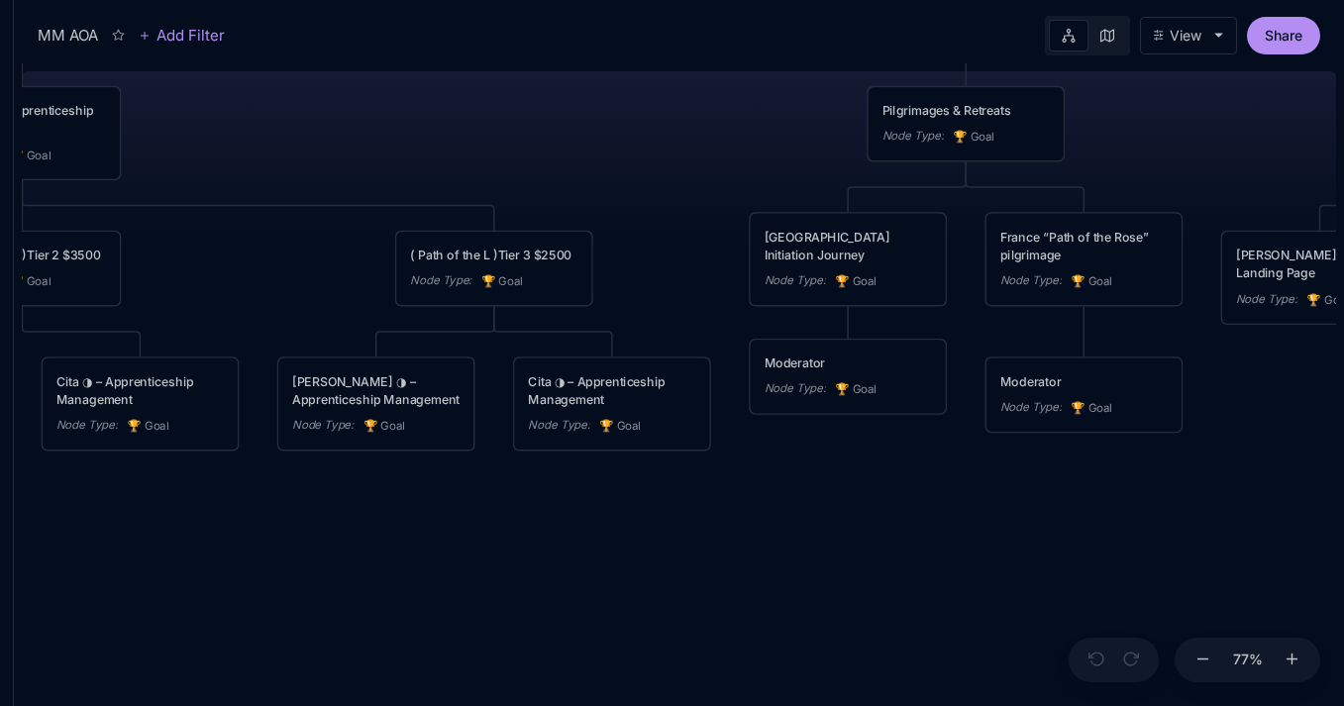
drag, startPoint x: 569, startPoint y: 524, endPoint x: 684, endPoint y: 540, distance: 116.0
click at [684, 540] on div "MM AOA EDUCATIONAL PROGRAMS (Apprenticeship • Pilgrimages • Courses) Node Type …" at bounding box center [679, 384] width 1315 height 643
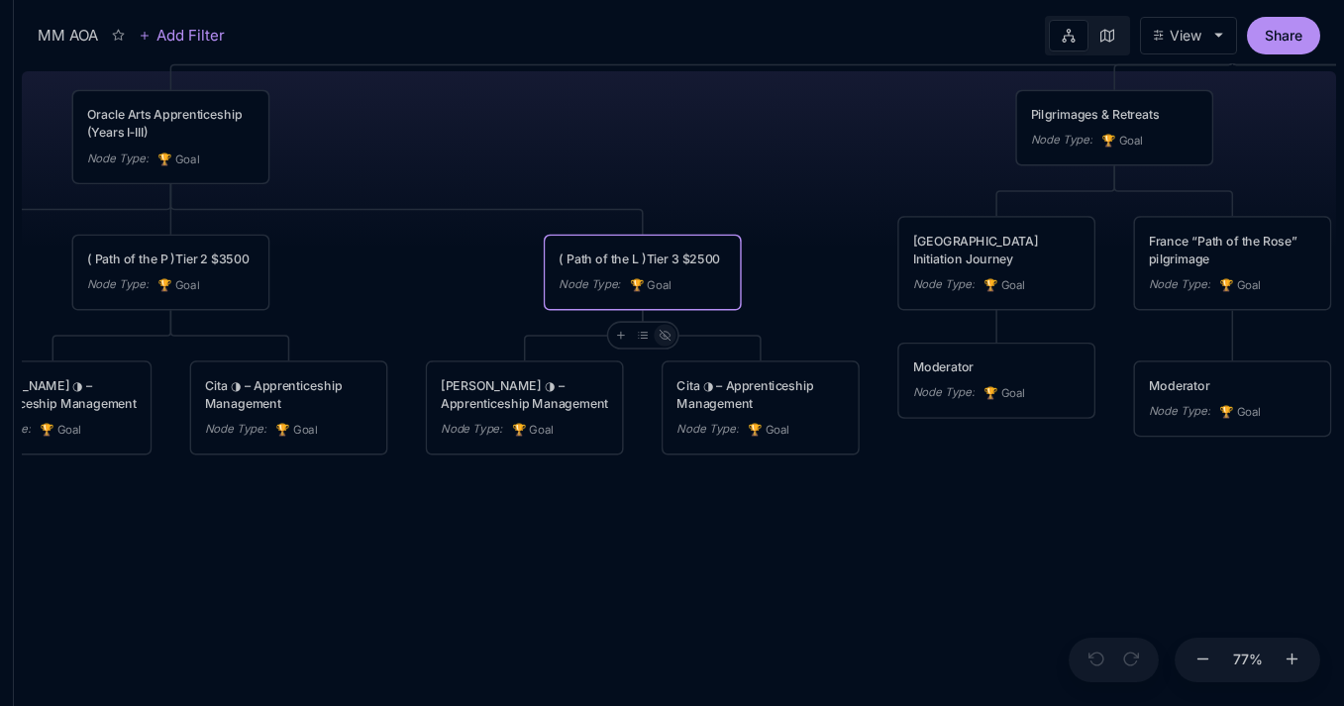
click at [662, 334] on icon at bounding box center [665, 336] width 11 height 8
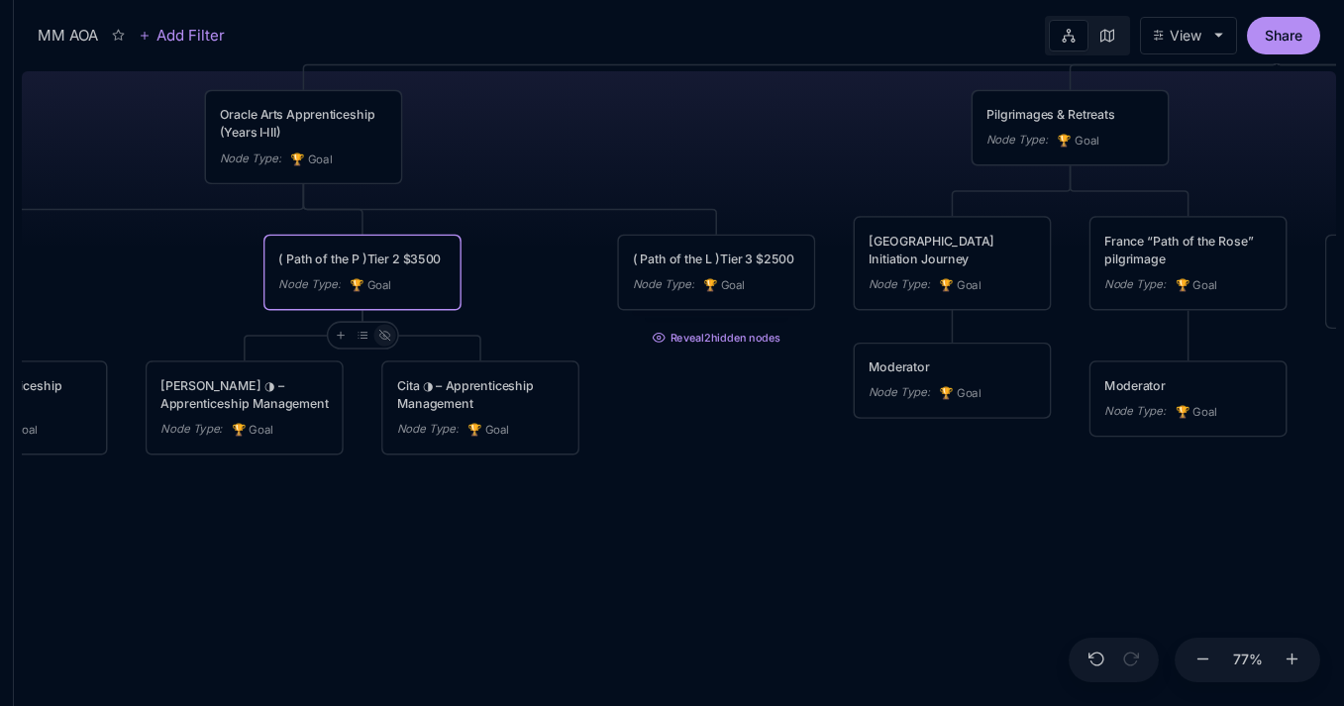
click at [387, 331] on icon at bounding box center [384, 336] width 12 height 12
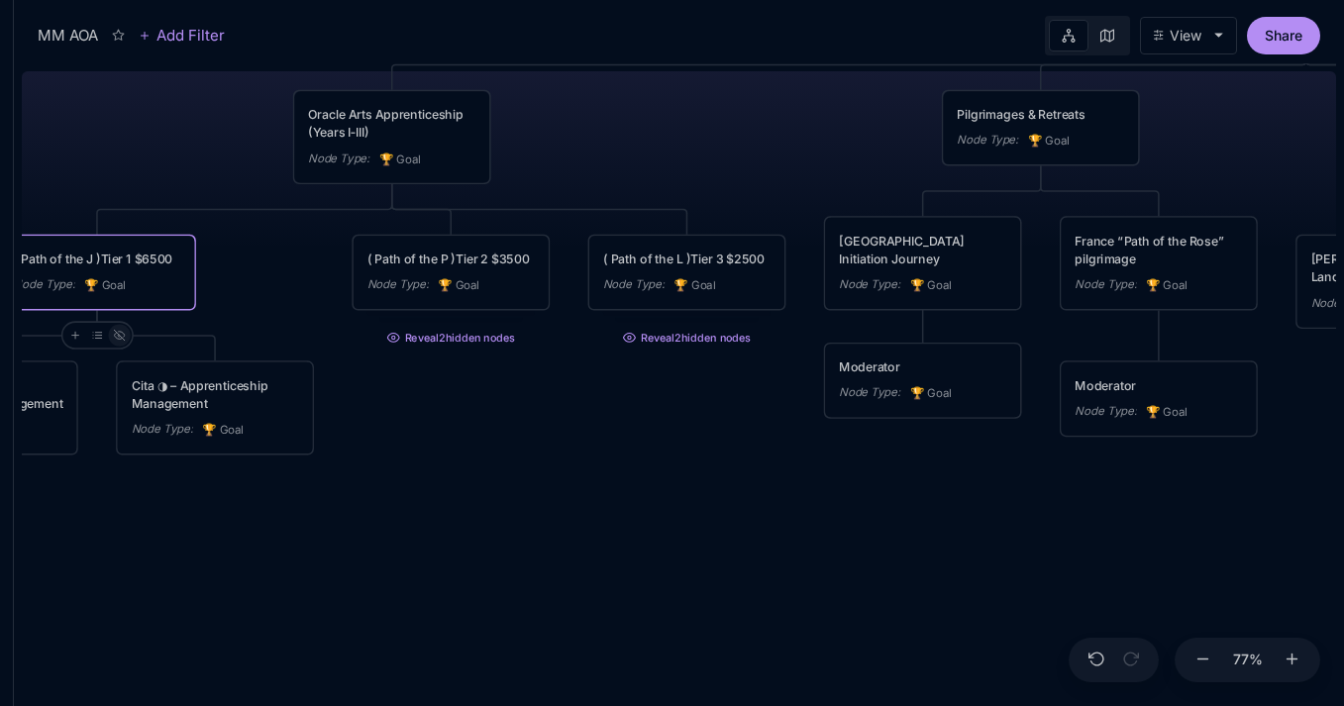
click at [117, 337] on icon at bounding box center [119, 336] width 11 height 8
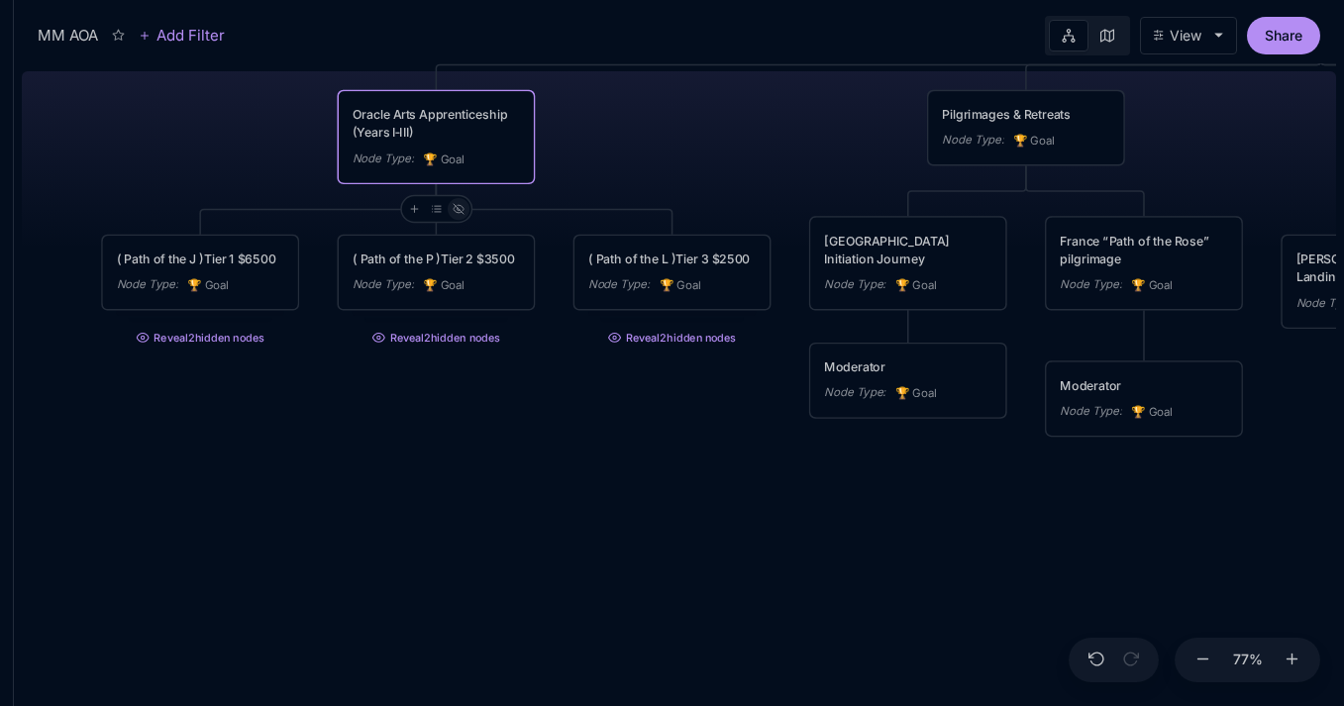
click at [459, 208] on icon at bounding box center [459, 209] width 12 height 12
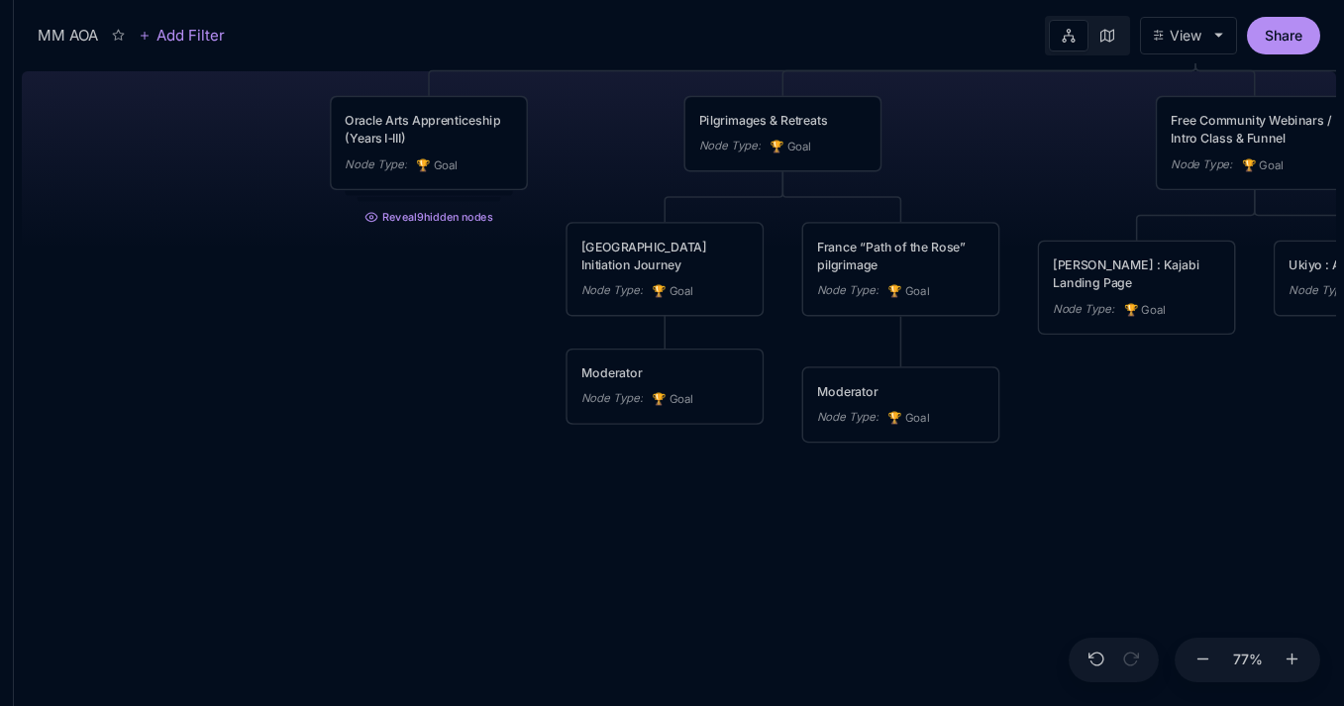
drag, startPoint x: 789, startPoint y: 157, endPoint x: 605, endPoint y: 162, distance: 183.4
click at [605, 162] on div "MM AOA EDUCATIONAL PROGRAMS (Apprenticeship • Pilgrimages • Courses) Node Type …" at bounding box center [679, 384] width 1315 height 643
drag, startPoint x: 454, startPoint y: 402, endPoint x: 377, endPoint y: 429, distance: 80.8
click at [377, 429] on div "MM AOA EDUCATIONAL PROGRAMS (Apprenticeship • Pilgrimages • Courses) Node Type …" at bounding box center [679, 384] width 1315 height 643
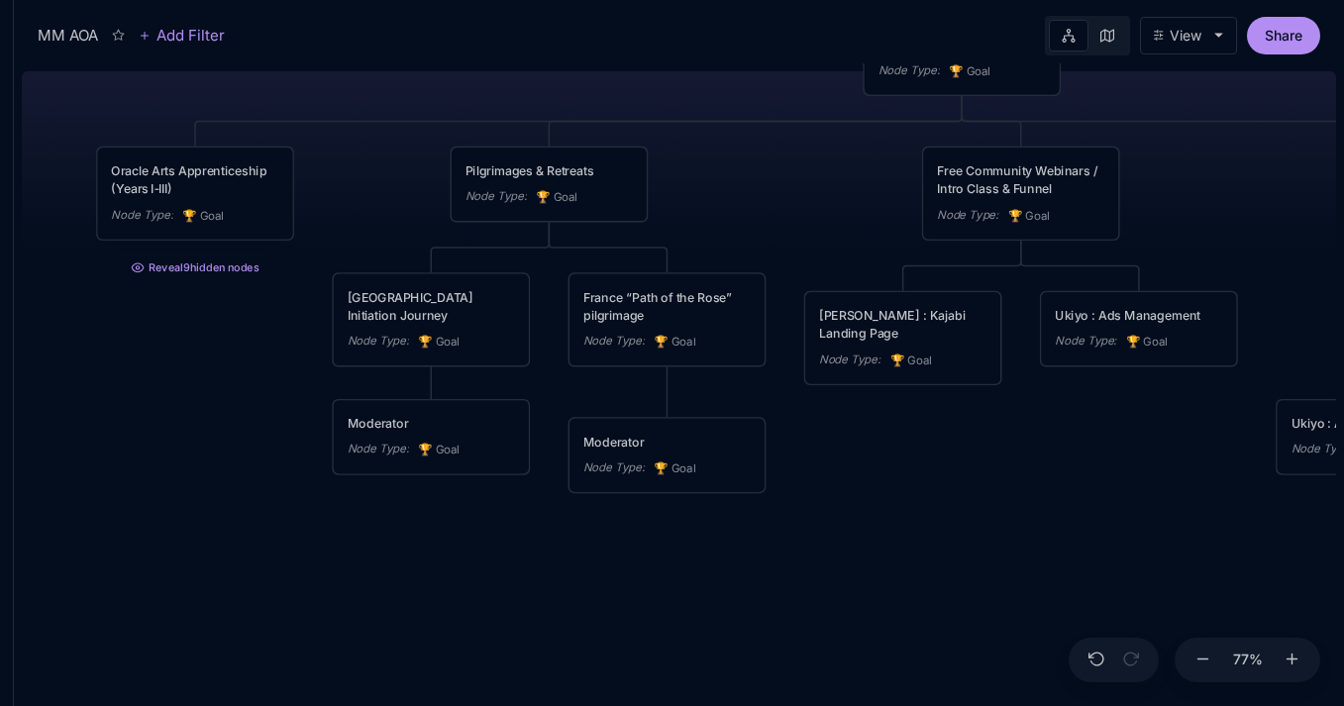
drag, startPoint x: 1090, startPoint y: 499, endPoint x: 797, endPoint y: 543, distance: 296.5
click at [699, 543] on div "MM AOA EDUCATIONAL PROGRAMS (Apprenticeship • Pilgrimages • Courses) Node Type …" at bounding box center [679, 384] width 1315 height 643
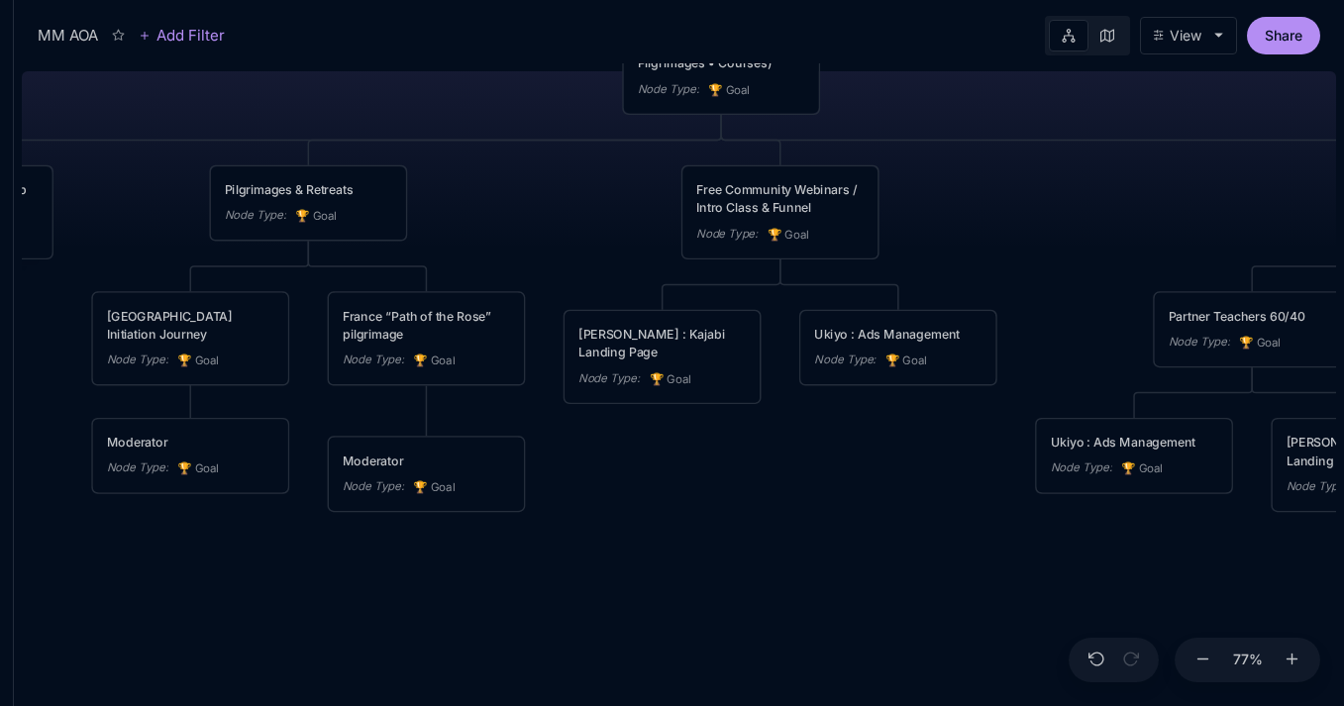
drag, startPoint x: 938, startPoint y: 480, endPoint x: 860, endPoint y: 476, distance: 78.4
click at [699, 476] on div "MM AOA EDUCATIONAL PROGRAMS (Apprenticeship • Pilgrimages • Courses) Node Type …" at bounding box center [679, 384] width 1315 height 643
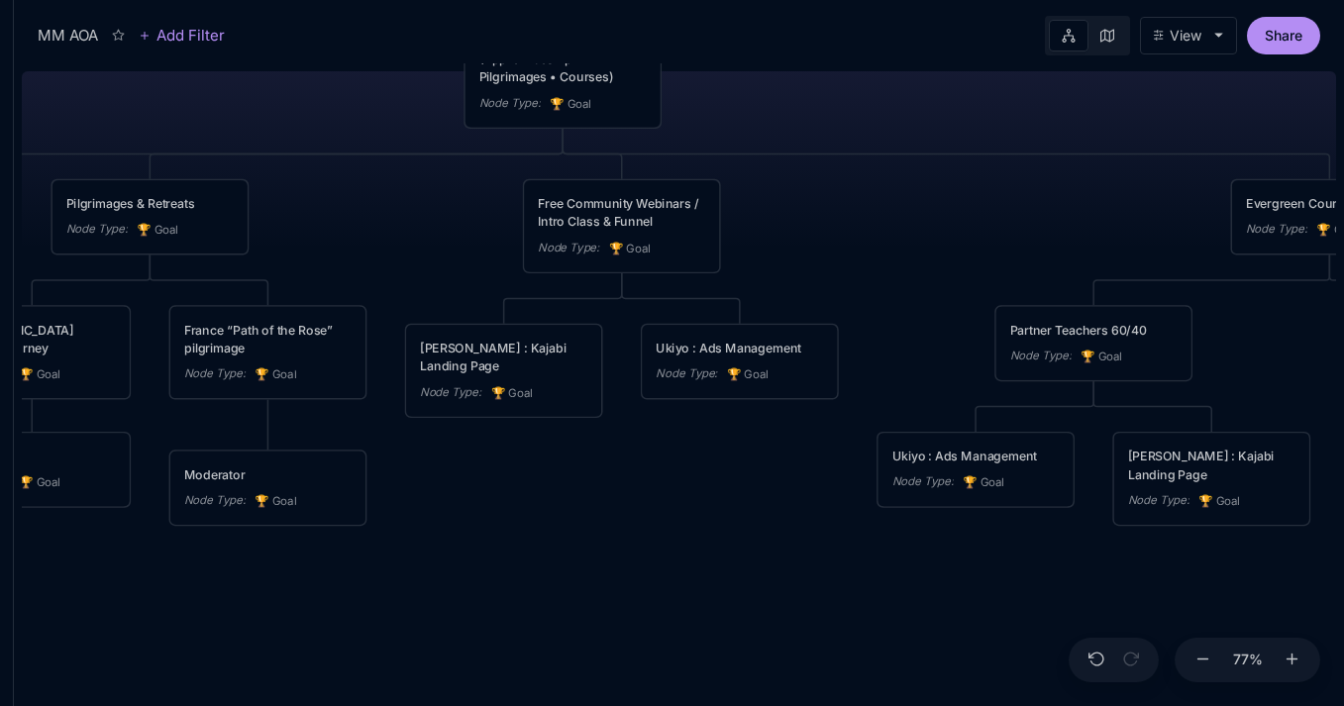
drag, startPoint x: 890, startPoint y: 488, endPoint x: 614, endPoint y: 543, distance: 280.8
click at [614, 543] on div "MM AOA EDUCATIONAL PROGRAMS (Apprenticeship • Pilgrimages • Courses) Node Type …" at bounding box center [679, 384] width 1315 height 643
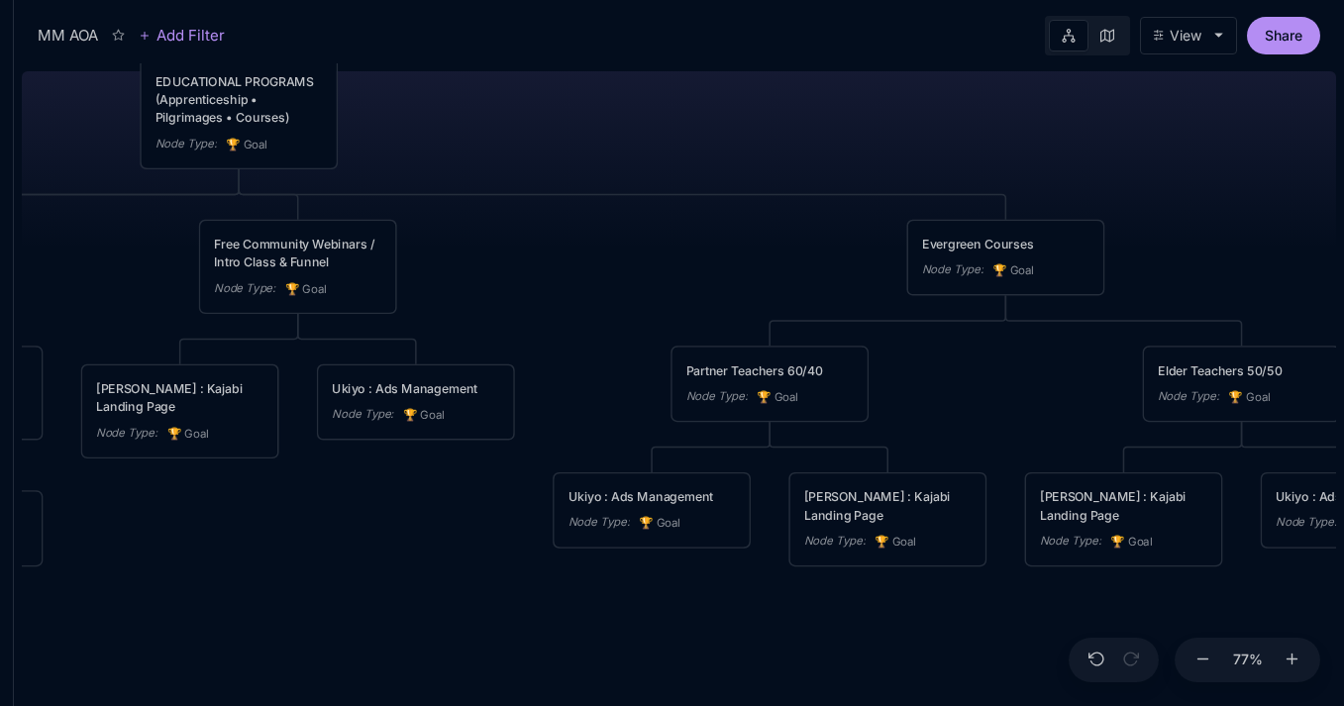
drag, startPoint x: 957, startPoint y: 272, endPoint x: 645, endPoint y: 273, distance: 312.1
click at [652, 272] on div "MM AOA EDUCATIONAL PROGRAMS (Apprenticeship • Pilgrimages • Courses) Node Type …" at bounding box center [679, 384] width 1315 height 643
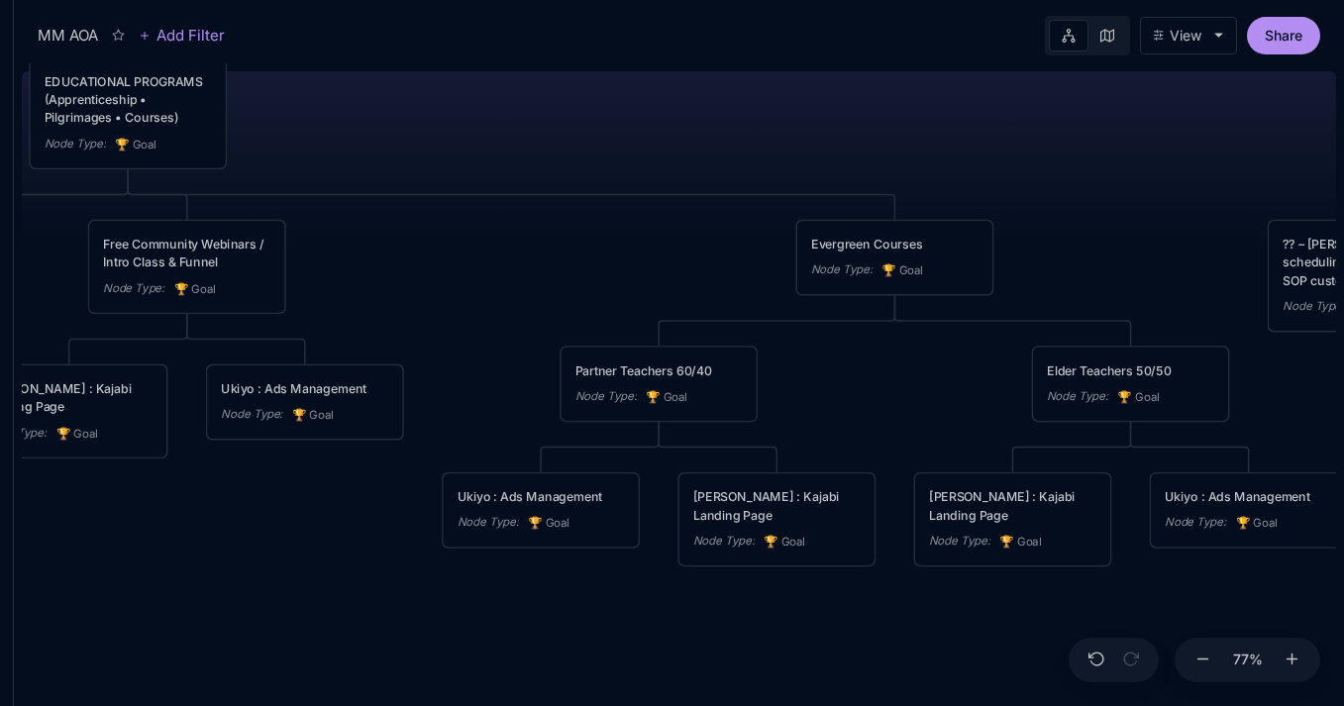
drag, startPoint x: 923, startPoint y: 375, endPoint x: 496, endPoint y: 326, distance: 429.8
click at [496, 326] on div "MM AOA EDUCATIONAL PROGRAMS (Apprenticeship • Pilgrimages • Courses) Node Type …" at bounding box center [679, 384] width 1315 height 643
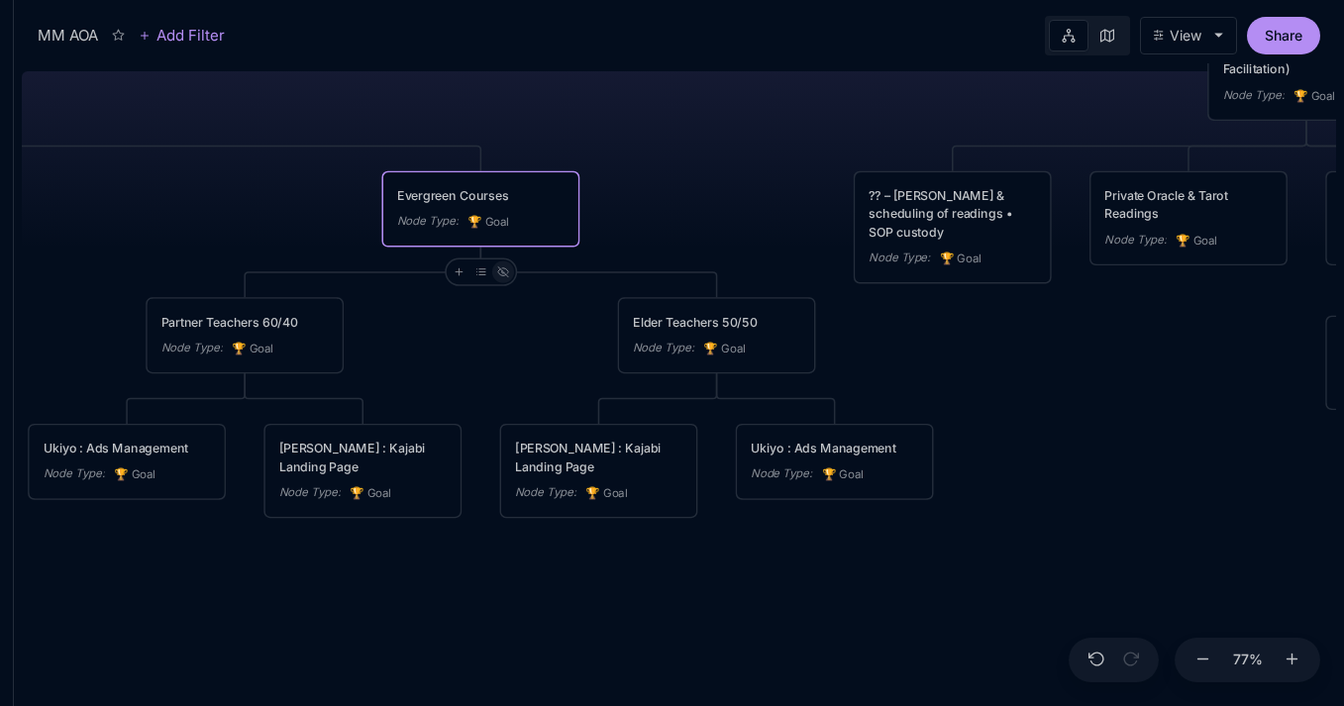
click at [503, 272] on line at bounding box center [502, 272] width 11 height 11
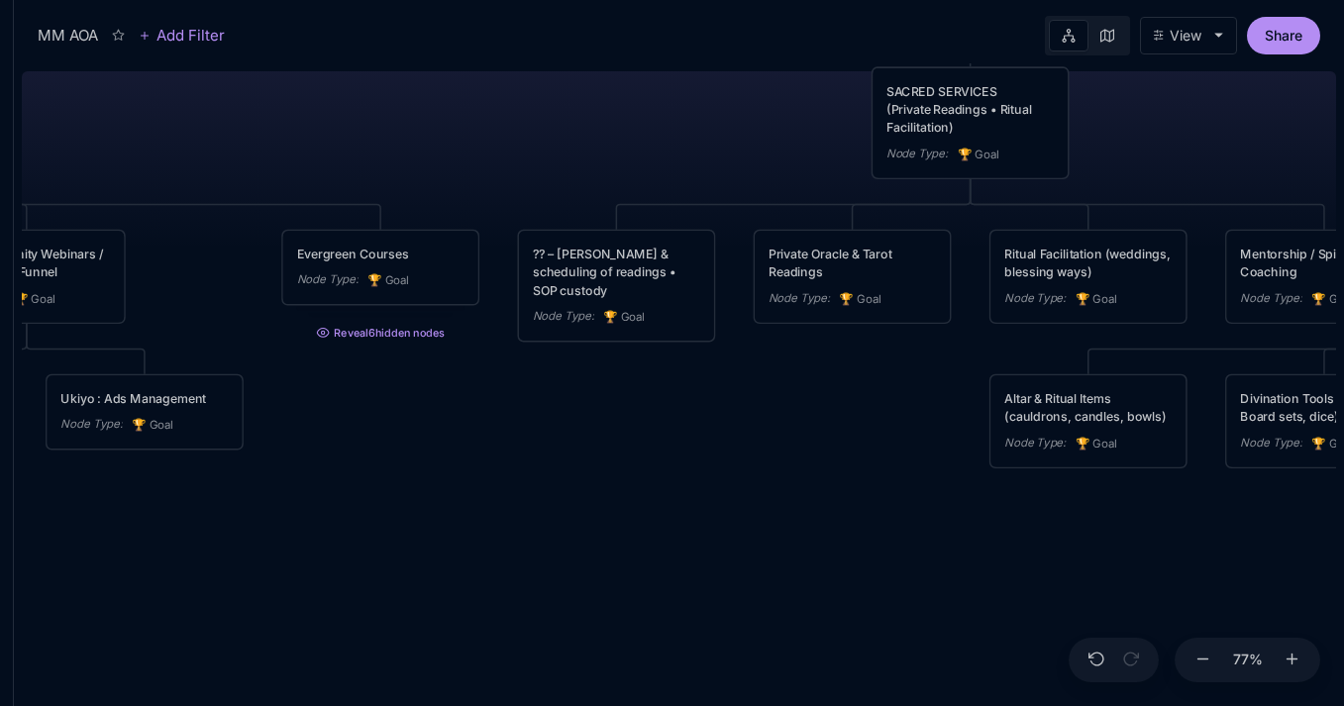
drag, startPoint x: 794, startPoint y: 115, endPoint x: 545, endPoint y: 209, distance: 265.9
click at [545, 209] on div "MM AOA EDUCATIONAL PROGRAMS (Apprenticeship • Pilgrimages • Courses) Node Type …" at bounding box center [679, 384] width 1315 height 643
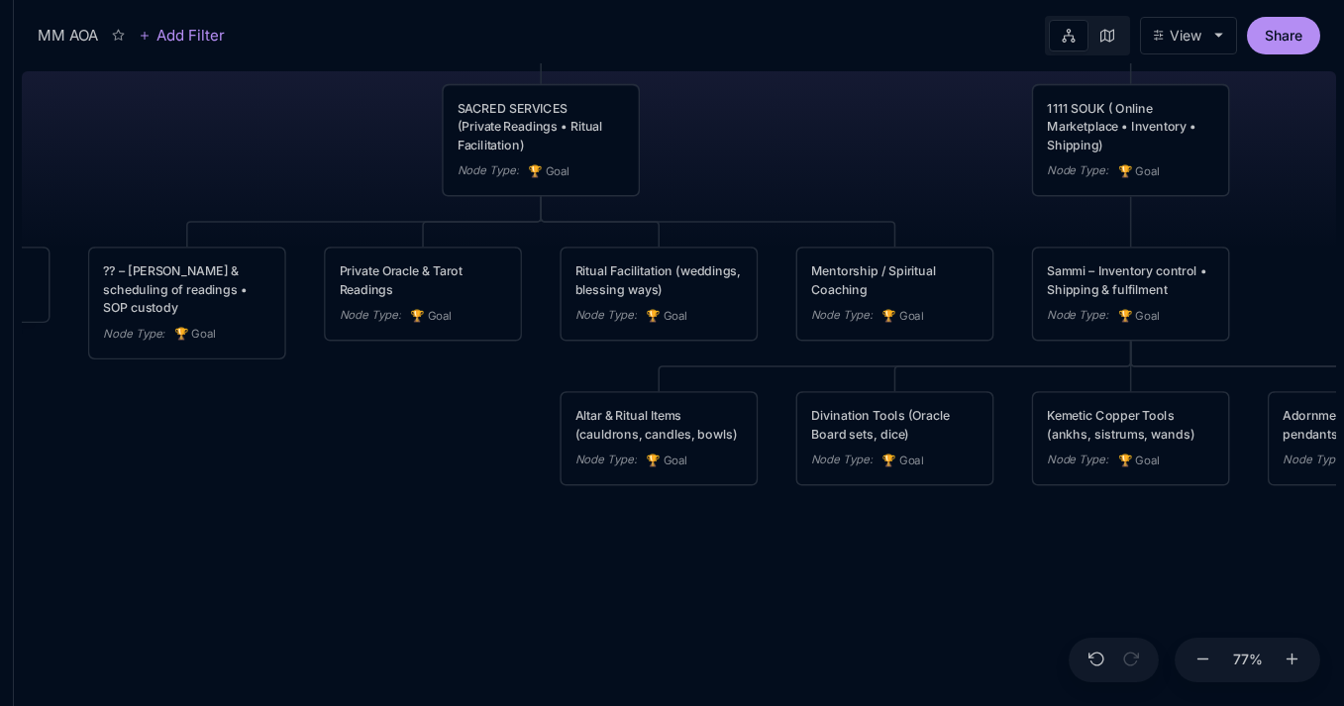
type textarea "can instagram disable my facebook page and instagram page without an appeal"
type textarea "well i cant even login it is saying it will take 1 day for the appeal"
click at [28, 705] on line "Close" at bounding box center [24, 715] width 8 height 8
